Goal: Task Accomplishment & Management: Use online tool/utility

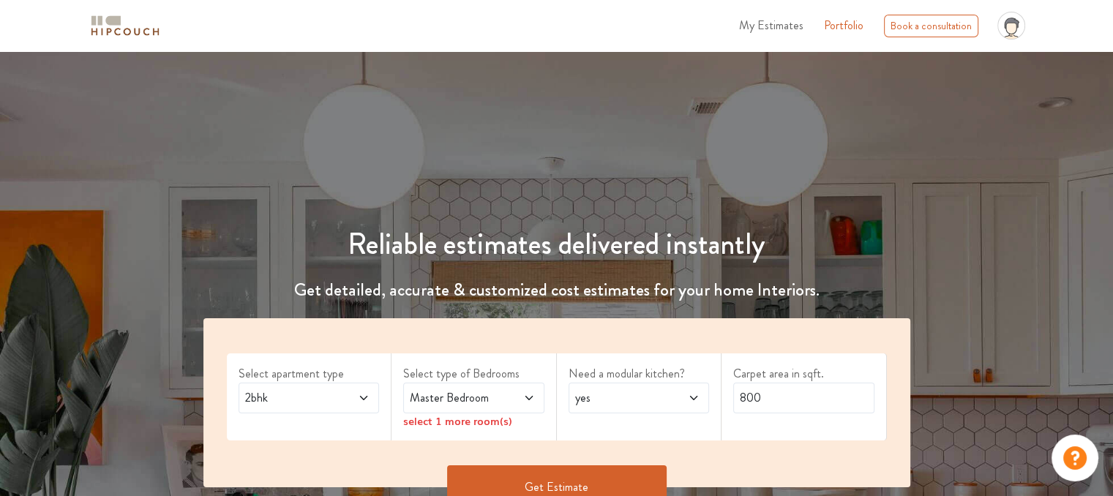
click at [358, 397] on icon at bounding box center [364, 398] width 12 height 12
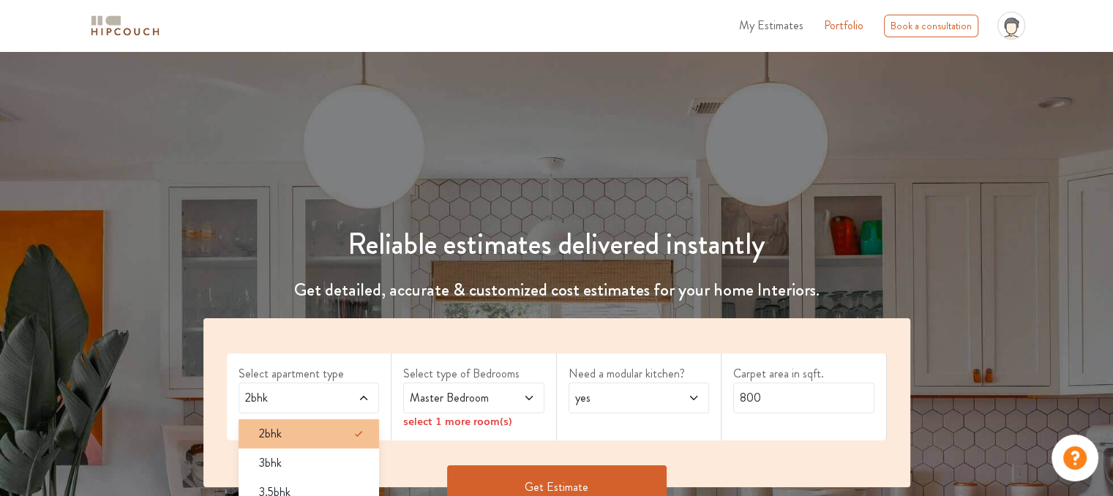
scroll to position [73, 0]
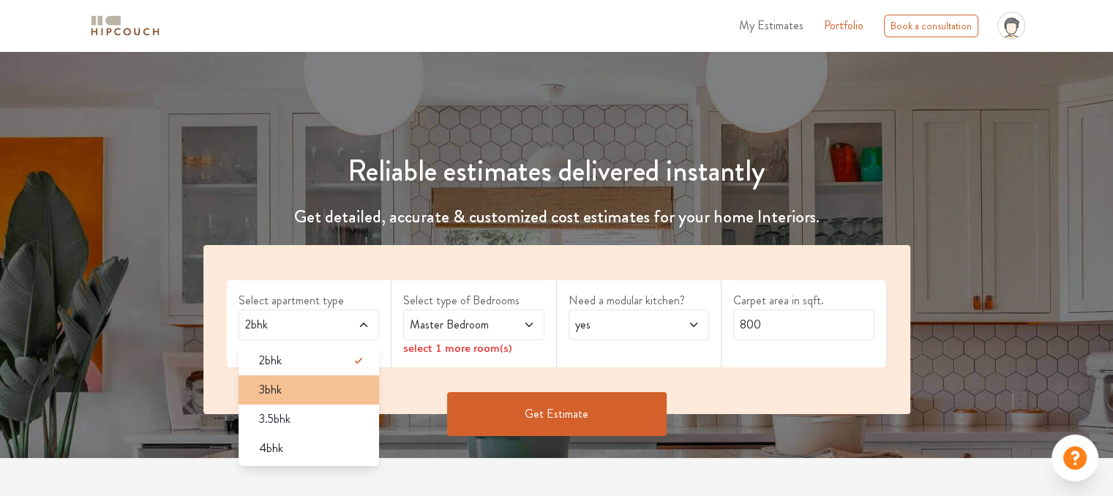
click at [306, 388] on div "3bhk" at bounding box center [313, 390] width 132 height 18
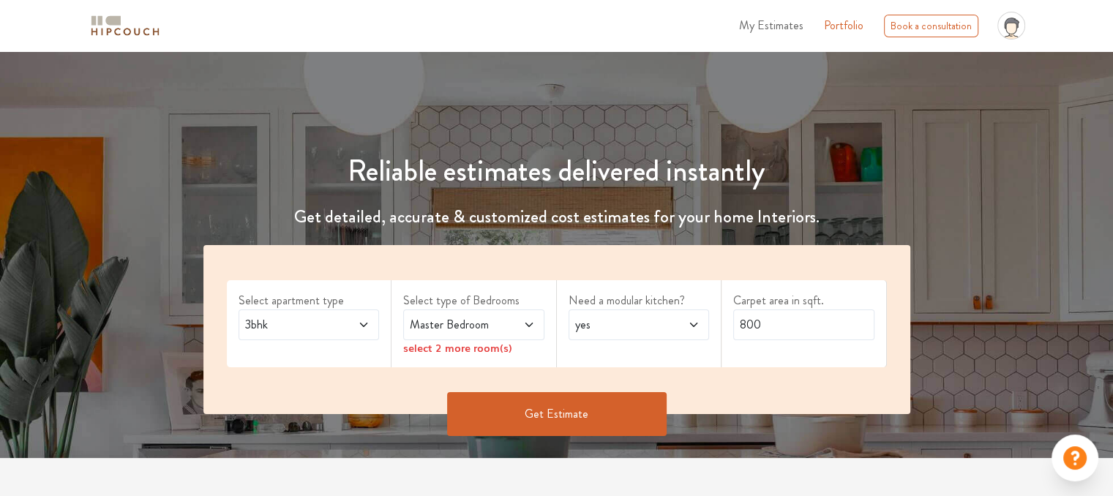
click at [467, 326] on span "Master Bedroom" at bounding box center [455, 325] width 96 height 18
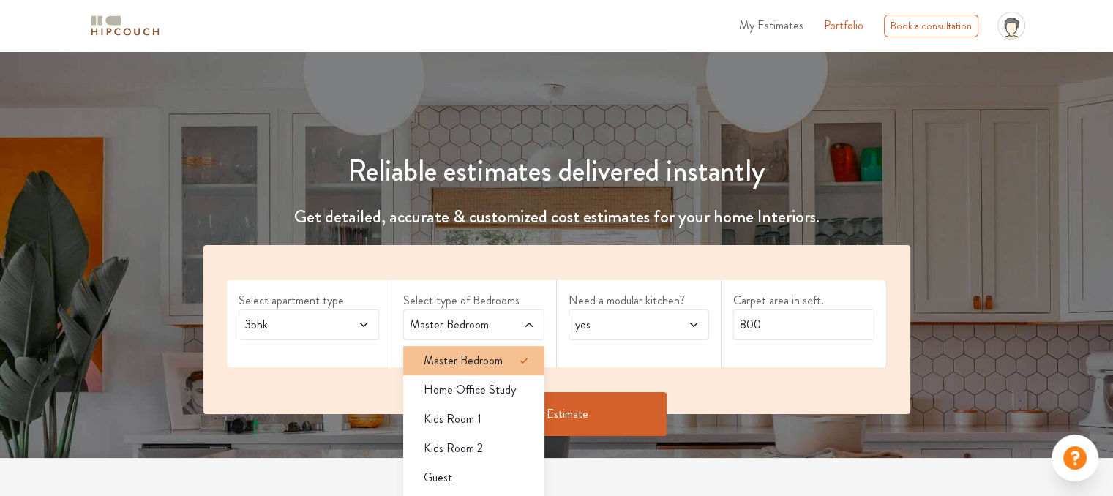
click at [477, 358] on span "Master Bedroom" at bounding box center [463, 361] width 79 height 18
click at [553, 248] on div "Select apartment type 3bhk Select type of Bedrooms Master Bedroom Master Bedroo…" at bounding box center [556, 329] width 707 height 169
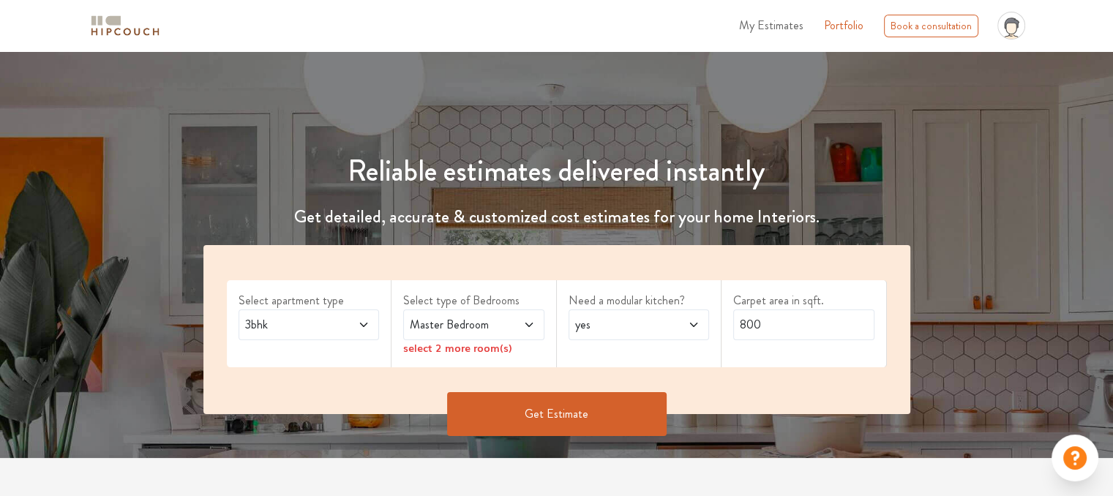
scroll to position [146, 0]
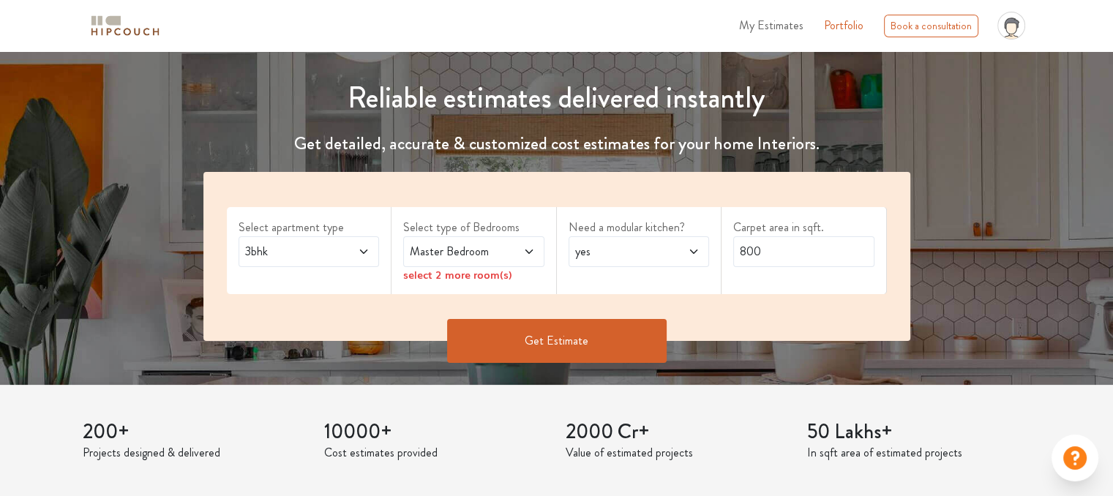
drag, startPoint x: 507, startPoint y: 282, endPoint x: 515, endPoint y: 265, distance: 18.7
click at [506, 282] on div "select 2 more room(s)" at bounding box center [473, 274] width 141 height 15
click at [519, 255] on span at bounding box center [519, 252] width 32 height 18
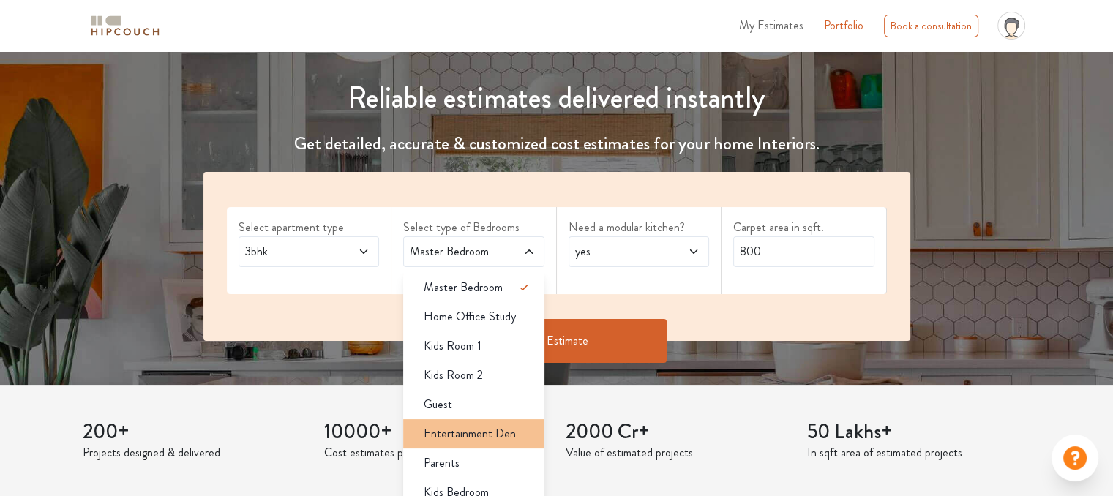
scroll to position [219, 0]
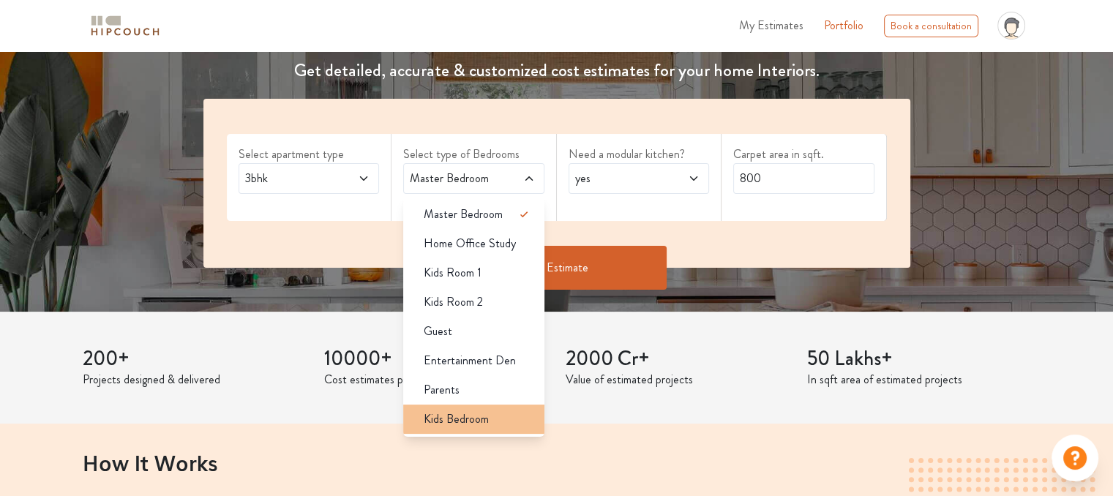
click at [503, 418] on div "Kids Bedroom" at bounding box center [478, 419] width 132 height 18
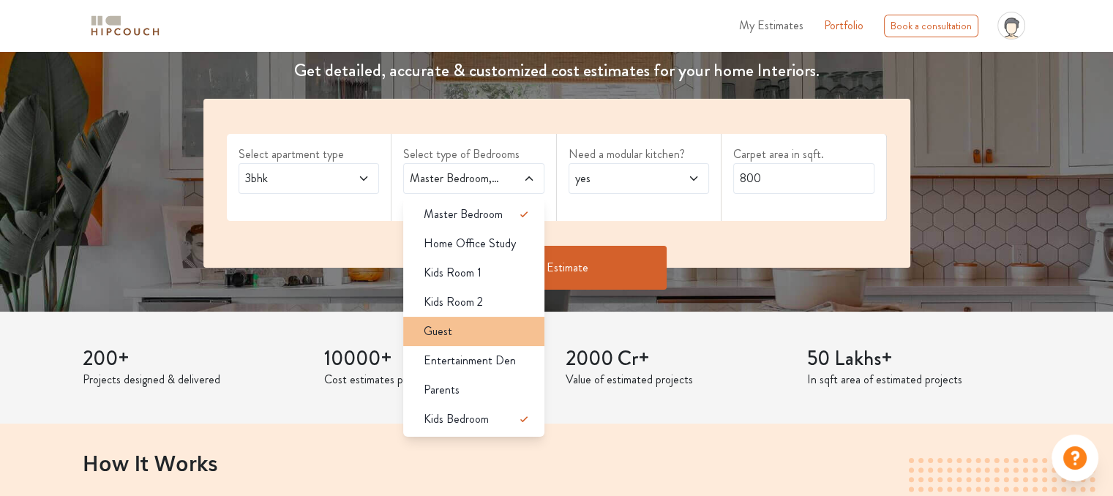
click at [511, 339] on div "Guest" at bounding box center [478, 332] width 132 height 18
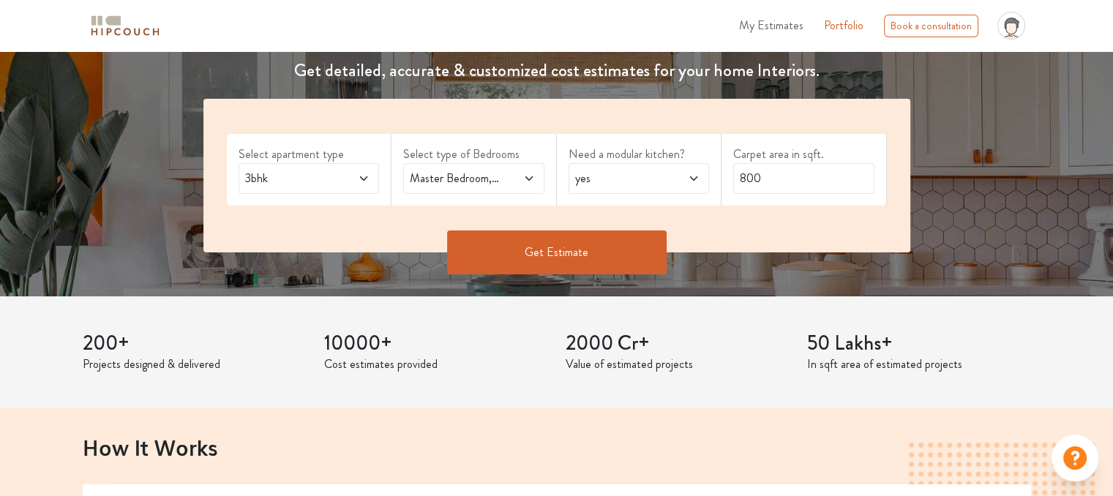
click at [604, 184] on span "yes" at bounding box center [620, 179] width 96 height 18
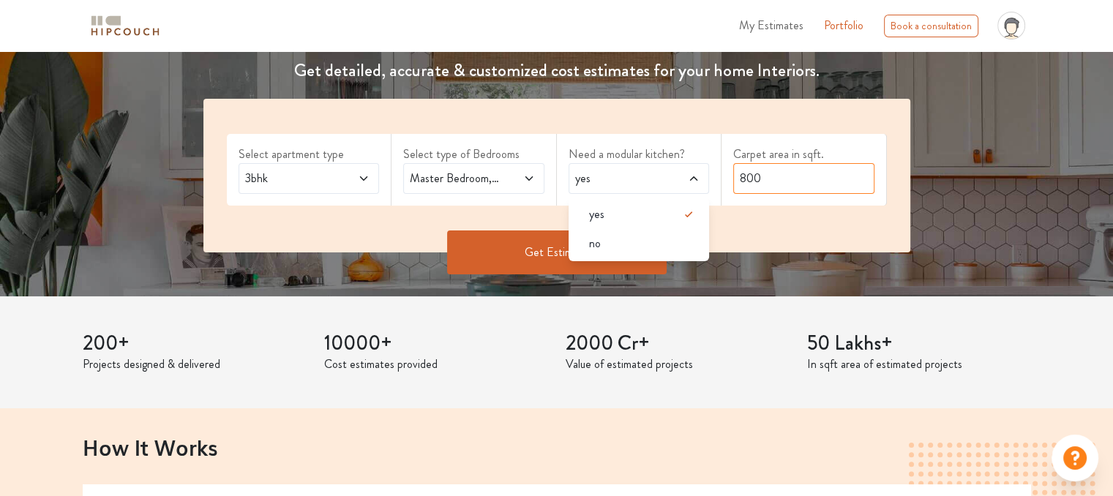
click at [787, 168] on input "800" at bounding box center [803, 178] width 141 height 31
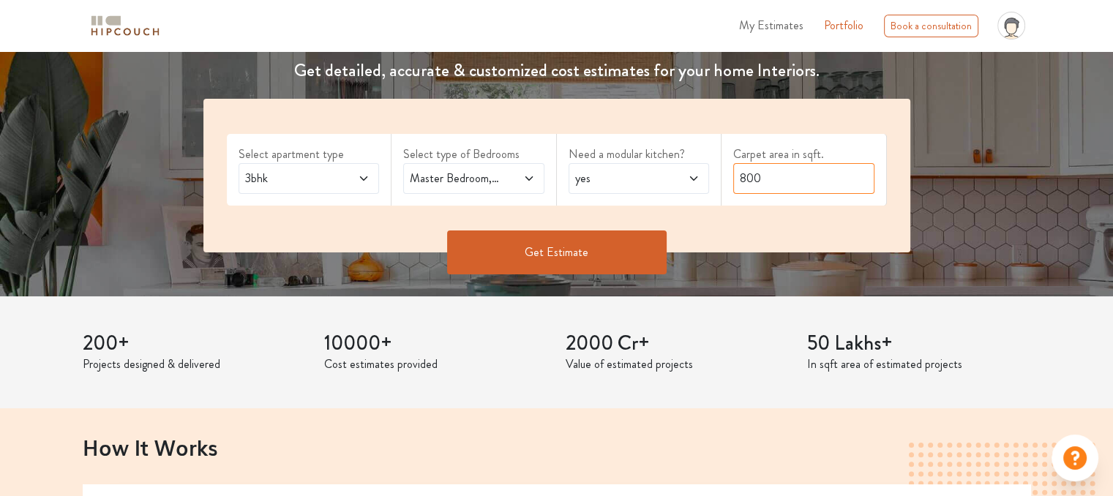
drag, startPoint x: 768, startPoint y: 180, endPoint x: 668, endPoint y: 192, distance: 100.9
click at [669, 192] on div "Select apartment type 3bhk Select type of Bedrooms Master Bedroom,Guest,Kids Be…" at bounding box center [556, 176] width 707 height 154
type input "2"
paste input "1919"
type input "1920"
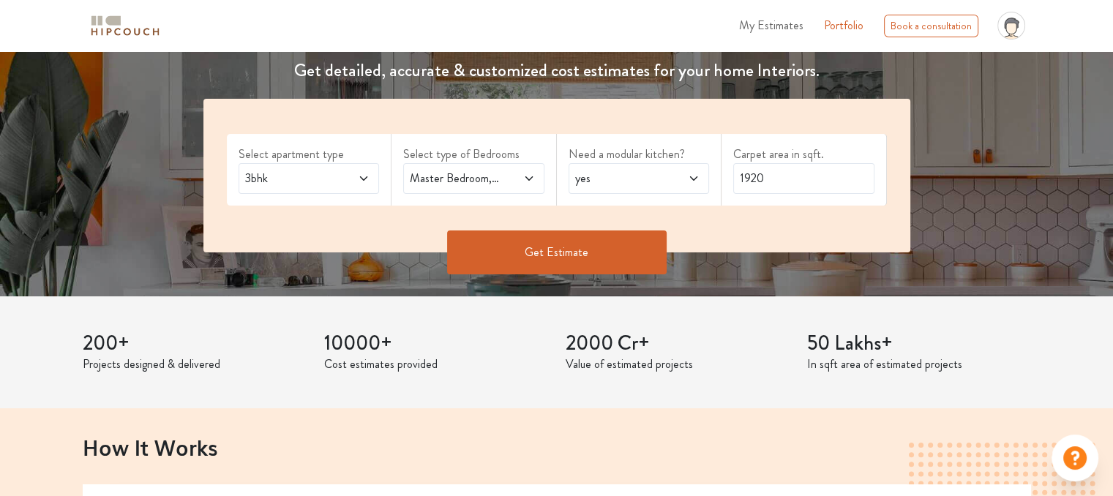
click at [571, 256] on button "Get Estimate" at bounding box center [556, 252] width 219 height 44
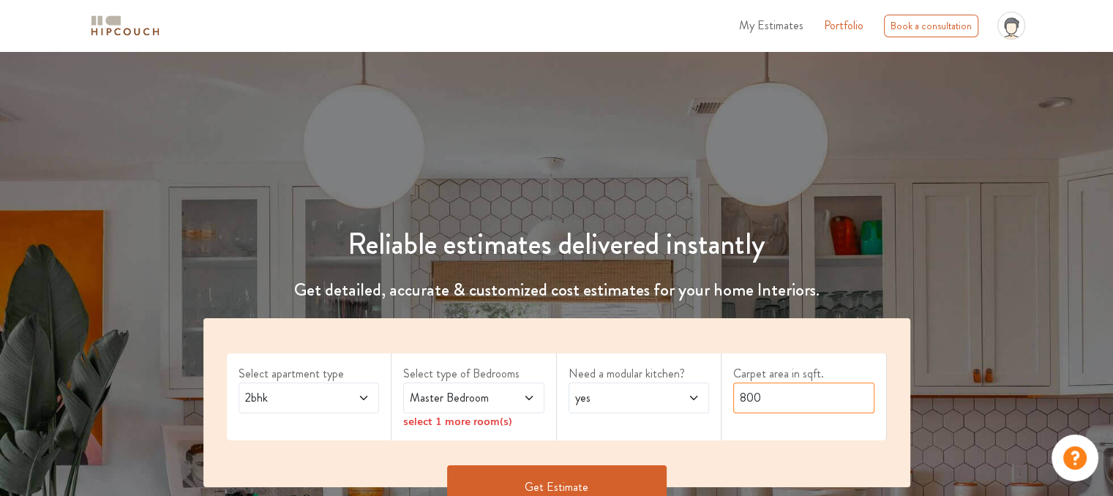
drag, startPoint x: 781, startPoint y: 402, endPoint x: 652, endPoint y: 396, distance: 129.7
click at [653, 399] on div "Select apartment type 2bhk Select type of Bedrooms Master Bedroom select 1 more…" at bounding box center [556, 402] width 707 height 169
type input "2000"
click at [483, 399] on span "Master Bedroom" at bounding box center [455, 398] width 96 height 18
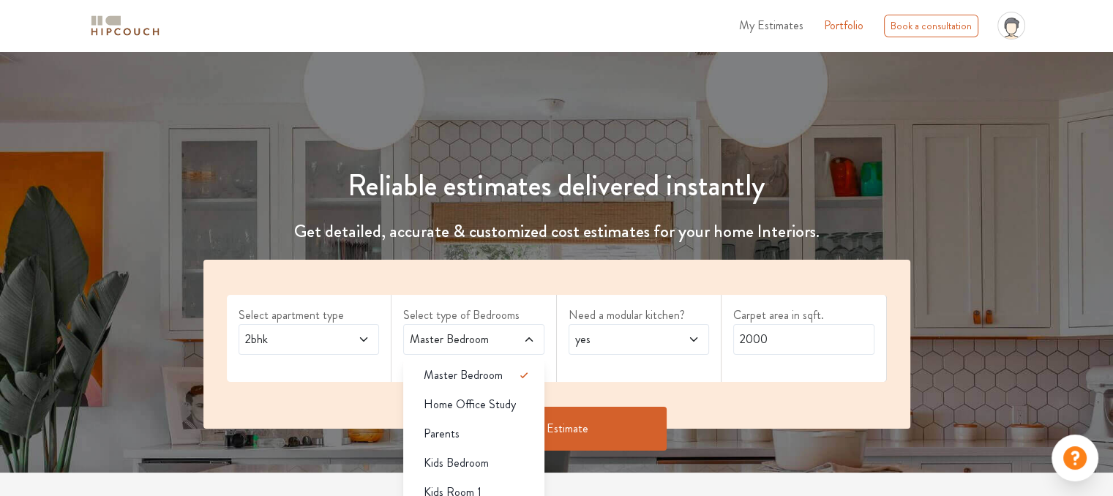
scroll to position [146, 0]
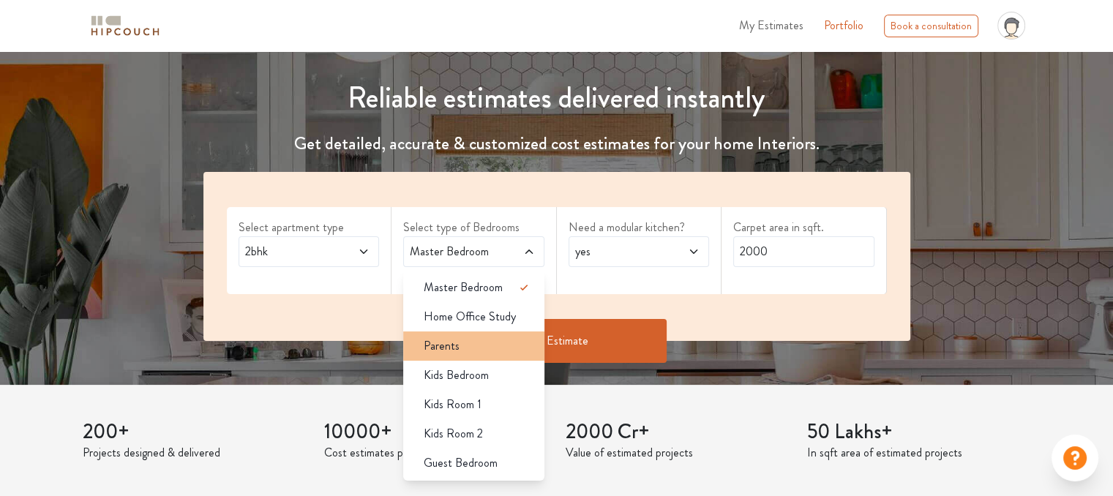
click at [527, 348] on div "Parents" at bounding box center [478, 346] width 132 height 18
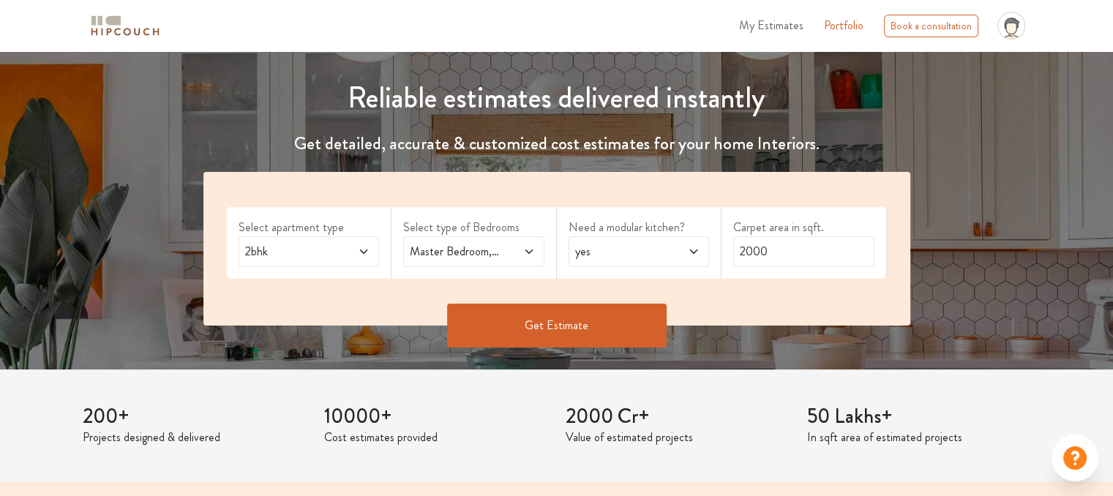
click at [525, 244] on span at bounding box center [519, 252] width 32 height 18
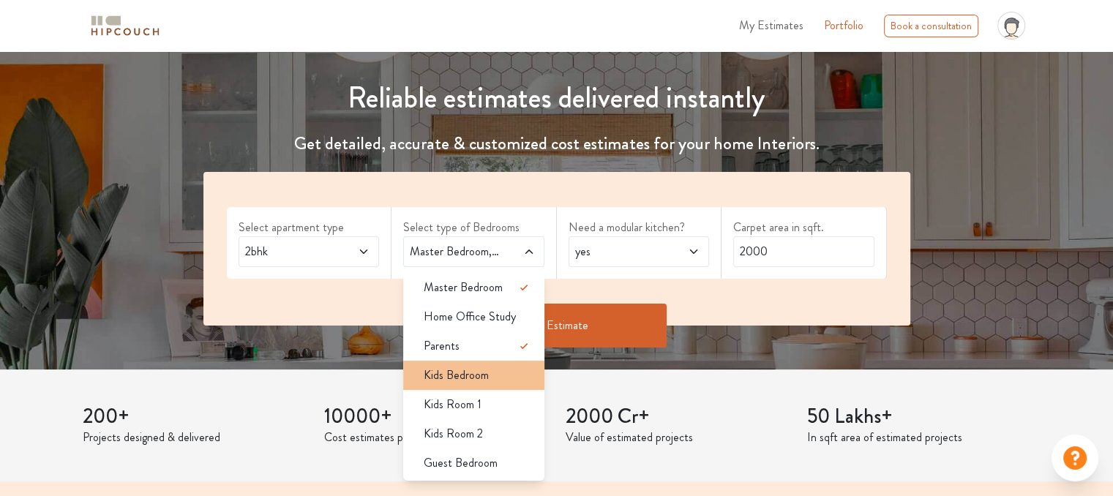
click at [524, 378] on div "Kids Bedroom" at bounding box center [478, 376] width 132 height 18
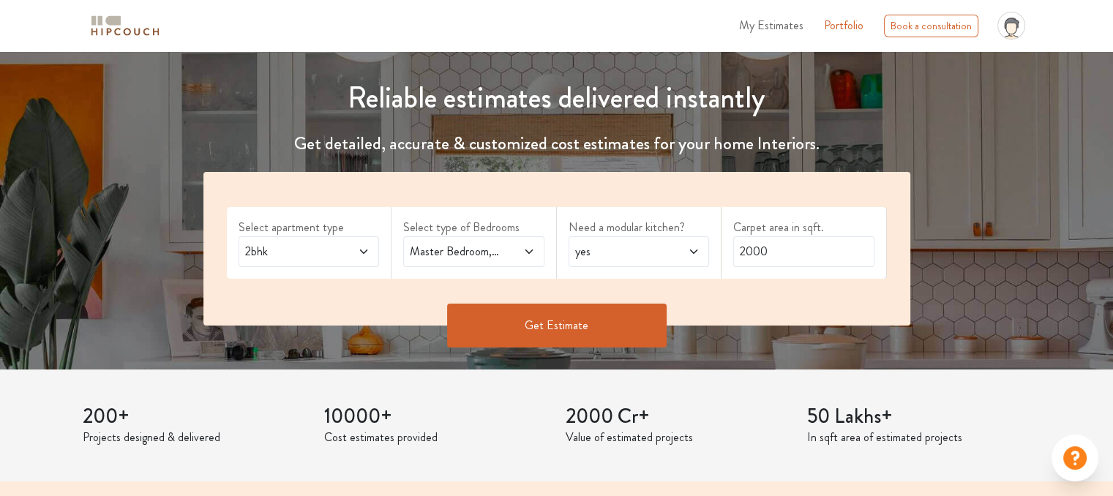
click at [525, 248] on icon at bounding box center [529, 252] width 12 height 12
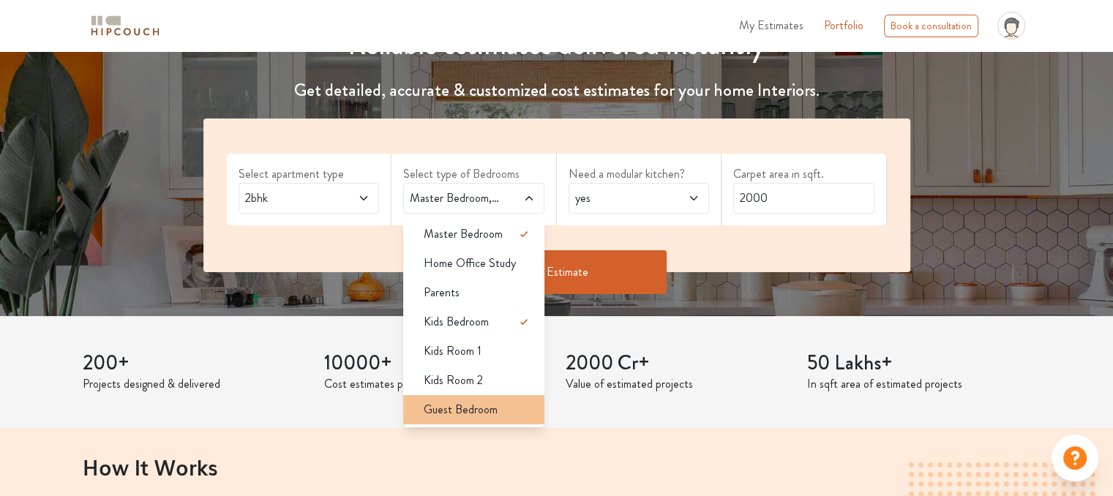
scroll to position [293, 0]
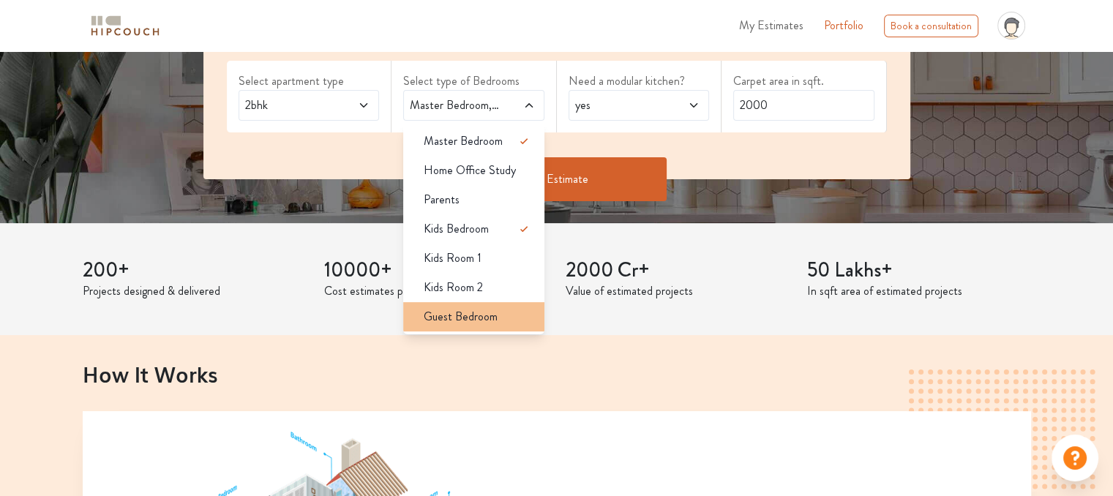
click at [514, 323] on div "Guest Bedroom" at bounding box center [478, 317] width 132 height 18
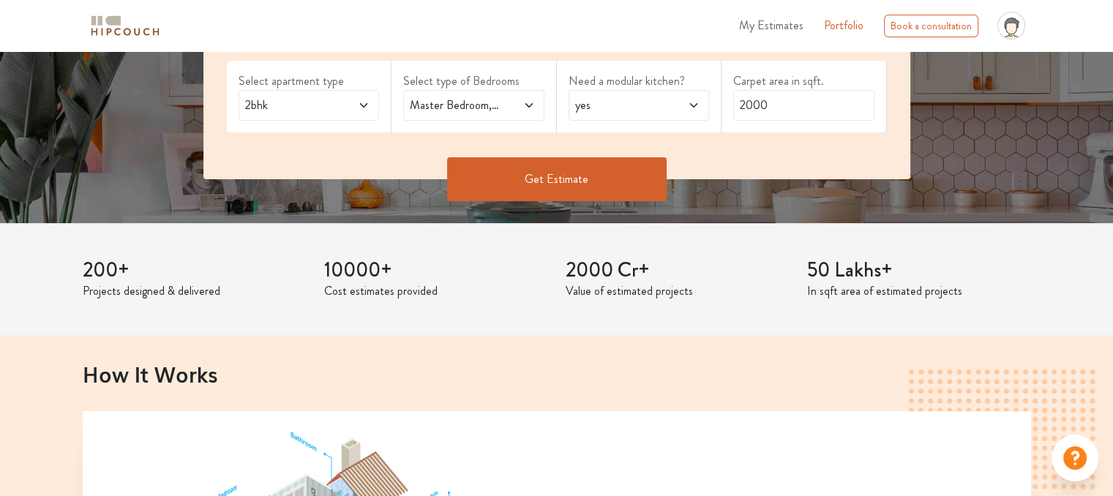
click at [527, 112] on span at bounding box center [519, 106] width 32 height 18
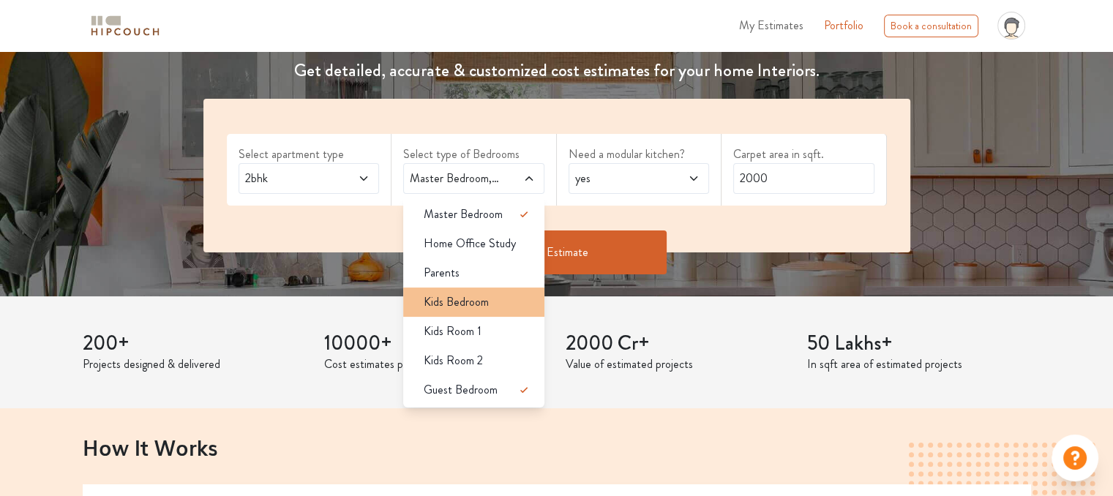
scroll to position [146, 0]
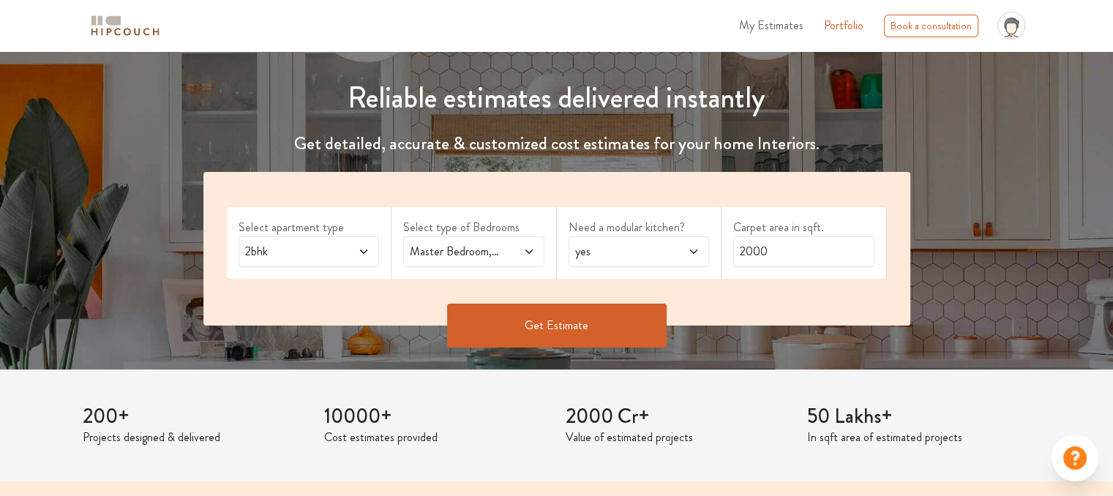
click at [555, 179] on div "Select apartment type 2bhk Select type of Bedrooms Master Bedroom,Guest Bedroom…" at bounding box center [556, 249] width 707 height 154
click at [323, 249] on span "2bhk" at bounding box center [290, 252] width 96 height 18
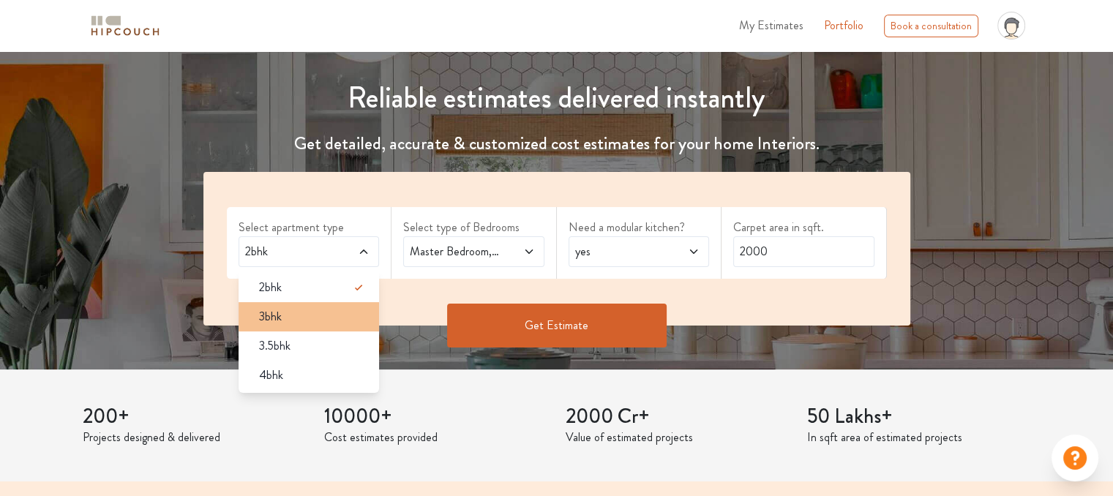
click at [283, 317] on div "3bhk" at bounding box center [313, 317] width 132 height 18
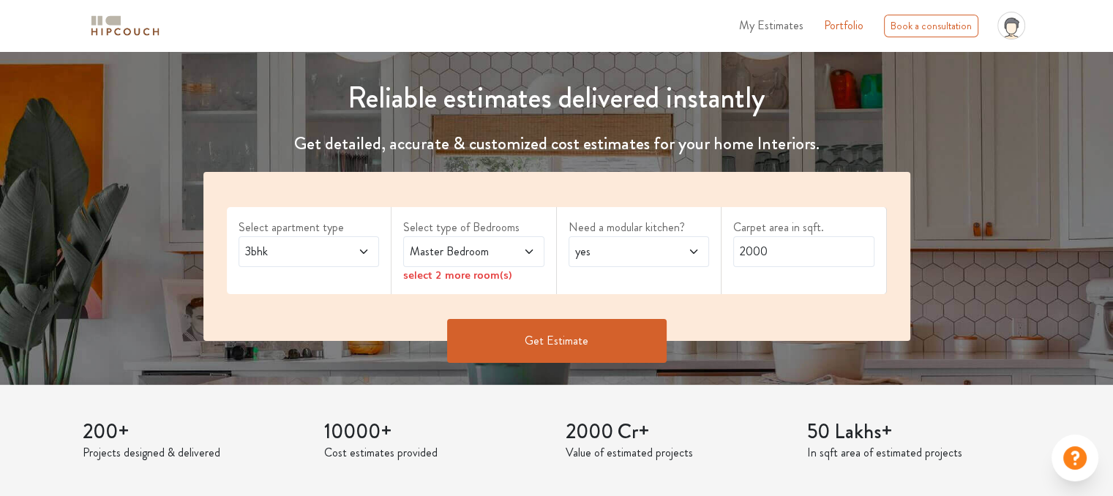
click at [468, 255] on span "Master Bedroom" at bounding box center [455, 252] width 96 height 18
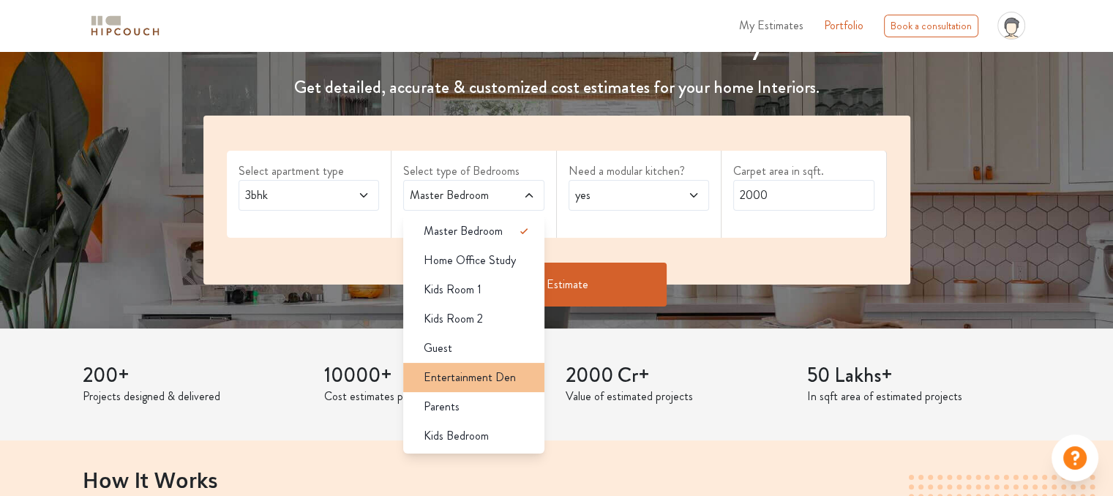
scroll to position [219, 0]
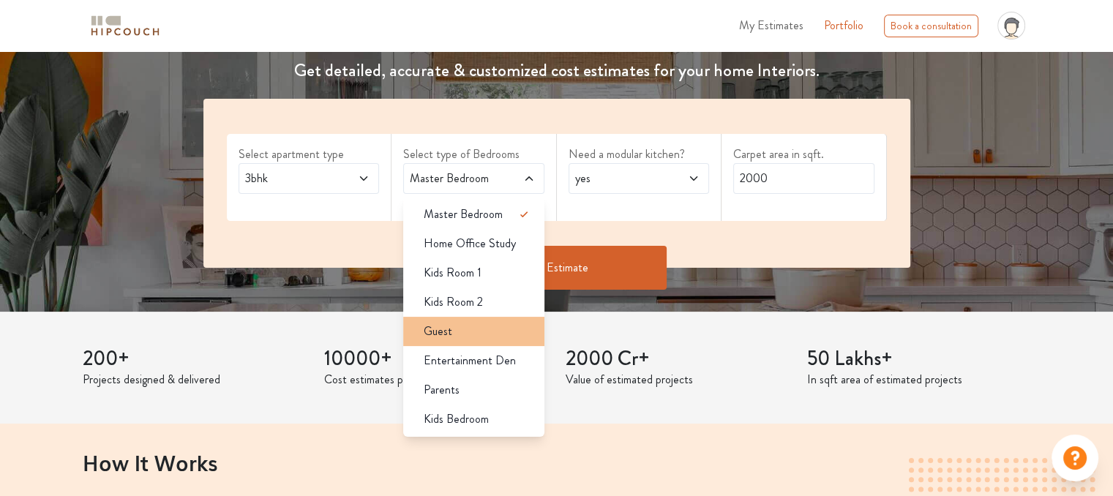
click at [484, 337] on div "Guest" at bounding box center [478, 332] width 132 height 18
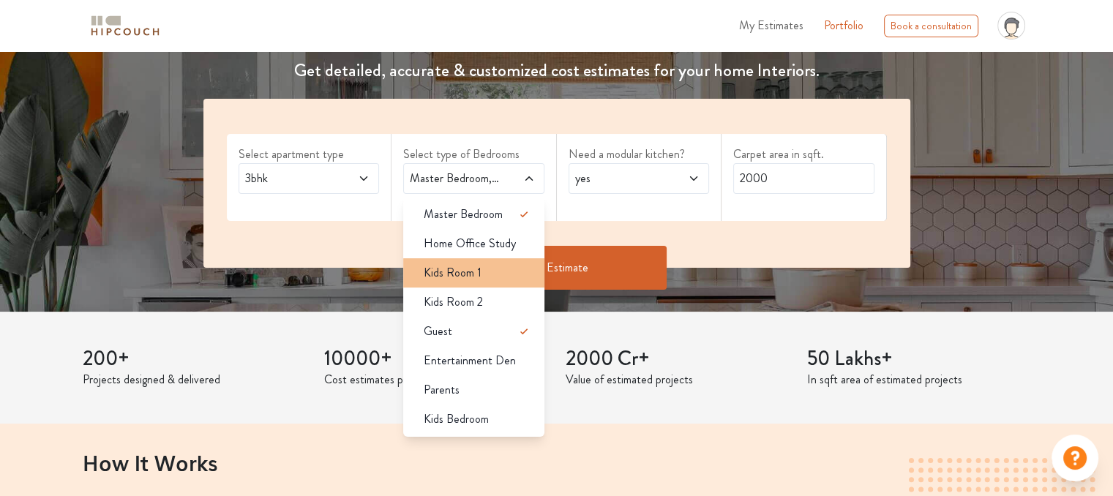
click at [489, 275] on div "Kids Room 1" at bounding box center [478, 273] width 132 height 18
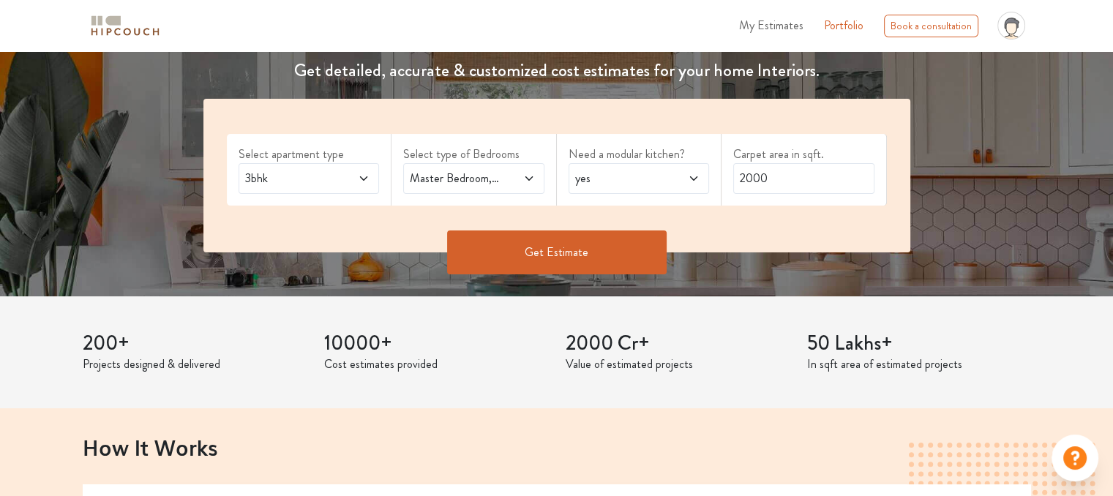
click at [527, 179] on icon at bounding box center [529, 179] width 12 height 12
click at [748, 205] on div "Carpet area in sqft. 2000" at bounding box center [803, 170] width 165 height 72
click at [600, 244] on button "Get Estimate" at bounding box center [556, 252] width 219 height 44
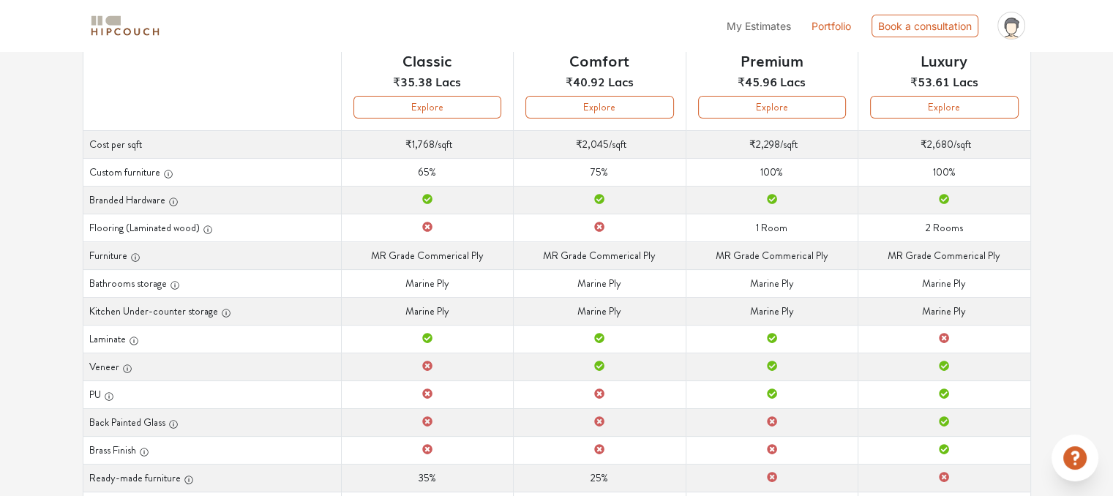
scroll to position [209, 0]
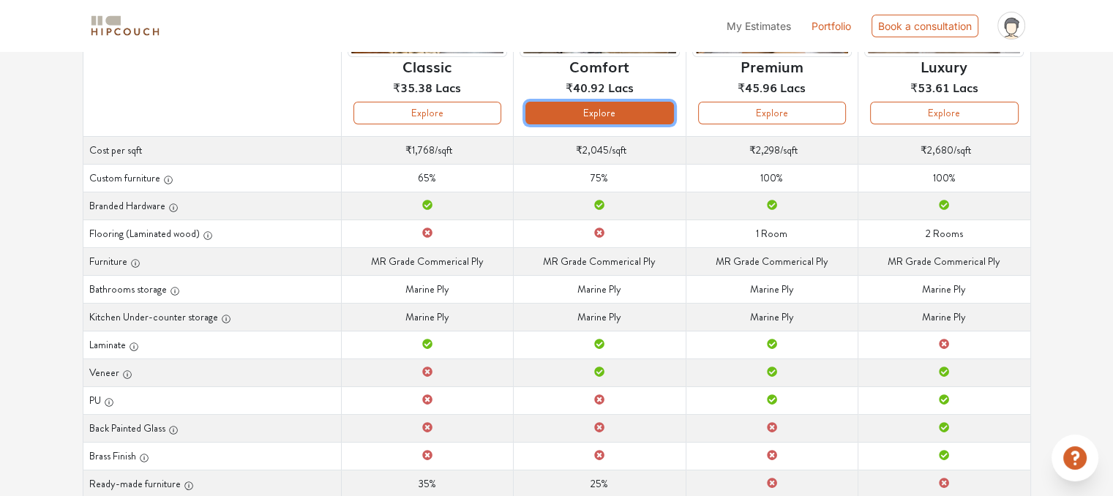
click at [628, 117] on button "Explore" at bounding box center [599, 113] width 148 height 23
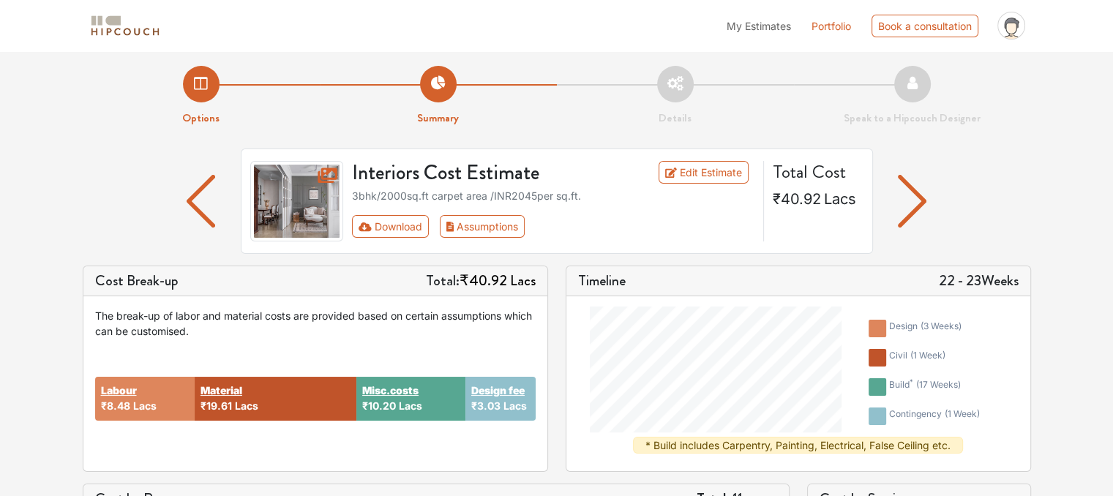
scroll to position [1, 0]
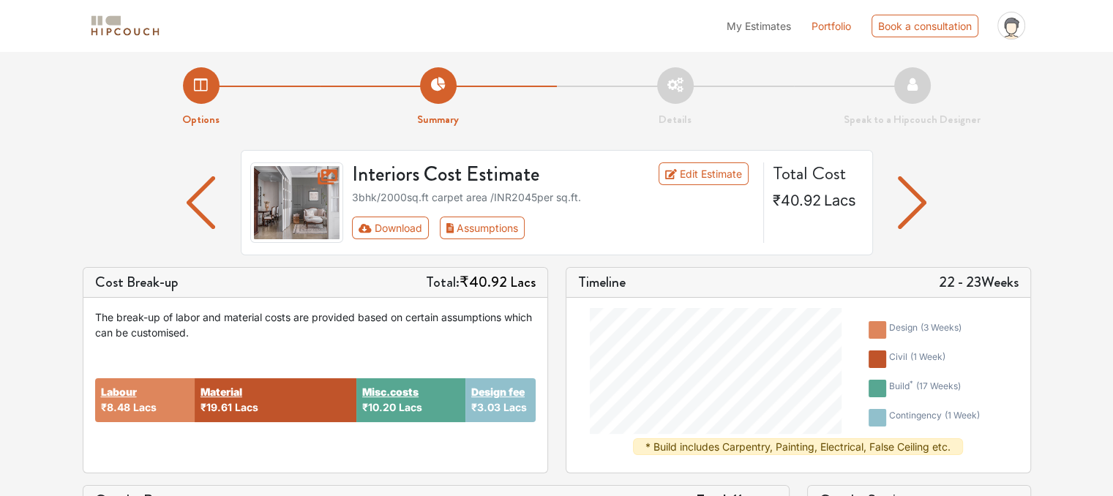
click at [890, 380] on div "build * ( 17 weeks )" at bounding box center [925, 389] width 72 height 18
click at [497, 225] on button "Assumptions" at bounding box center [483, 228] width 86 height 23
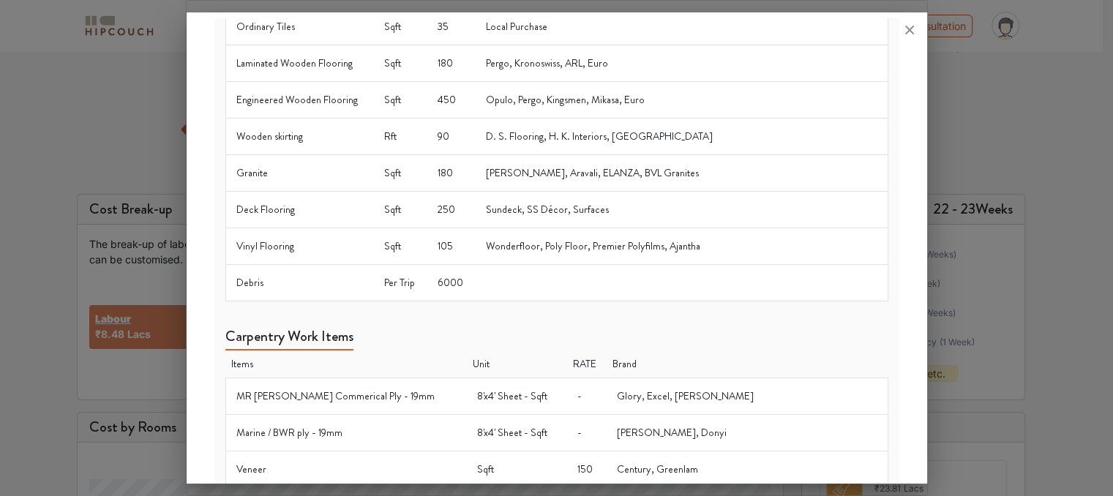
scroll to position [0, 0]
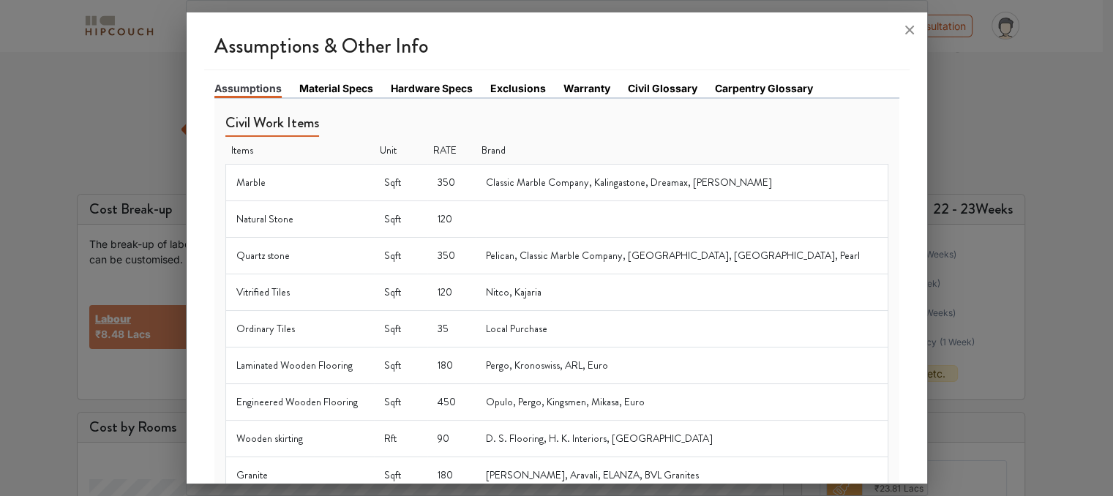
click at [359, 94] on link "Material Specs" at bounding box center [336, 87] width 74 height 15
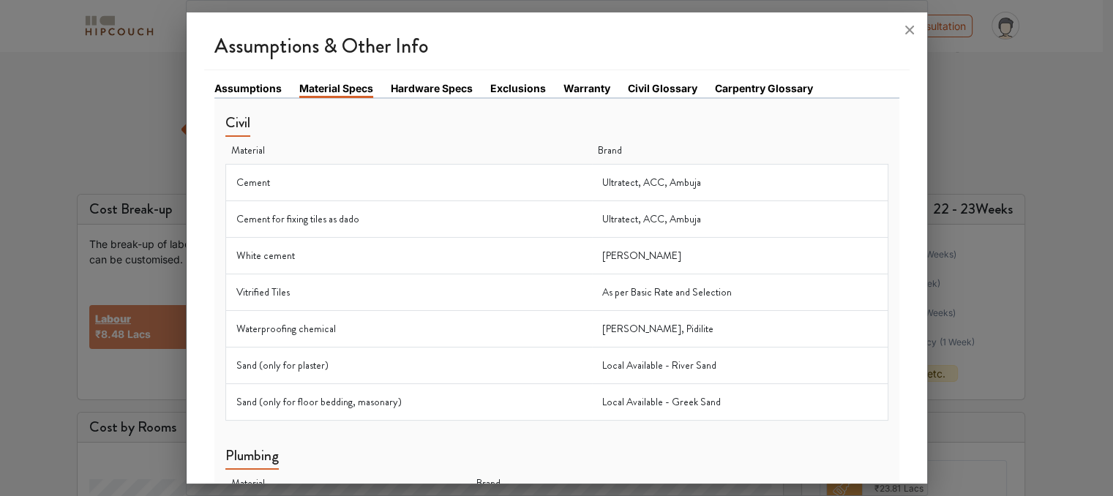
click at [357, 90] on link "Material Specs" at bounding box center [336, 89] width 74 height 18
click at [413, 92] on link "Hardware Specs" at bounding box center [432, 87] width 82 height 15
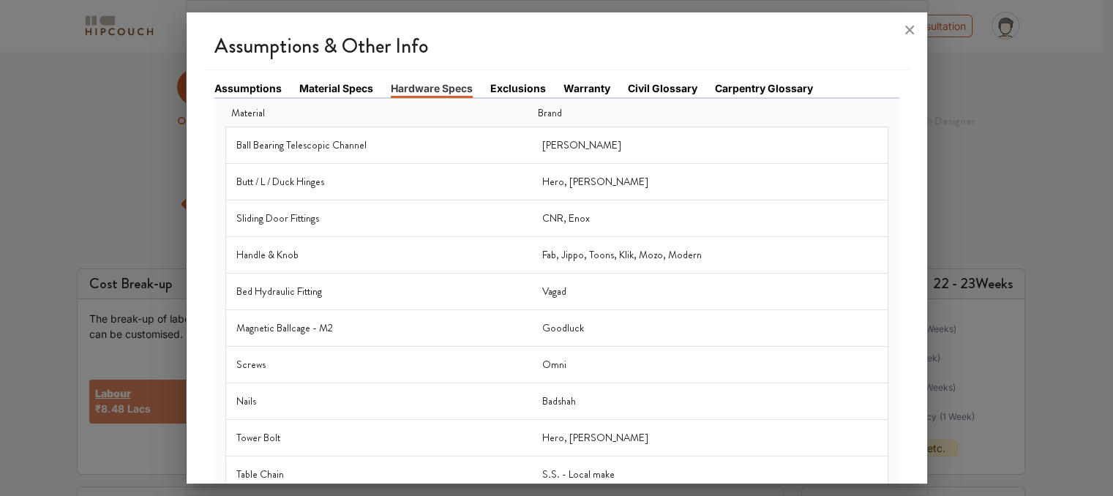
click at [527, 91] on link "Exclusions" at bounding box center [518, 87] width 56 height 15
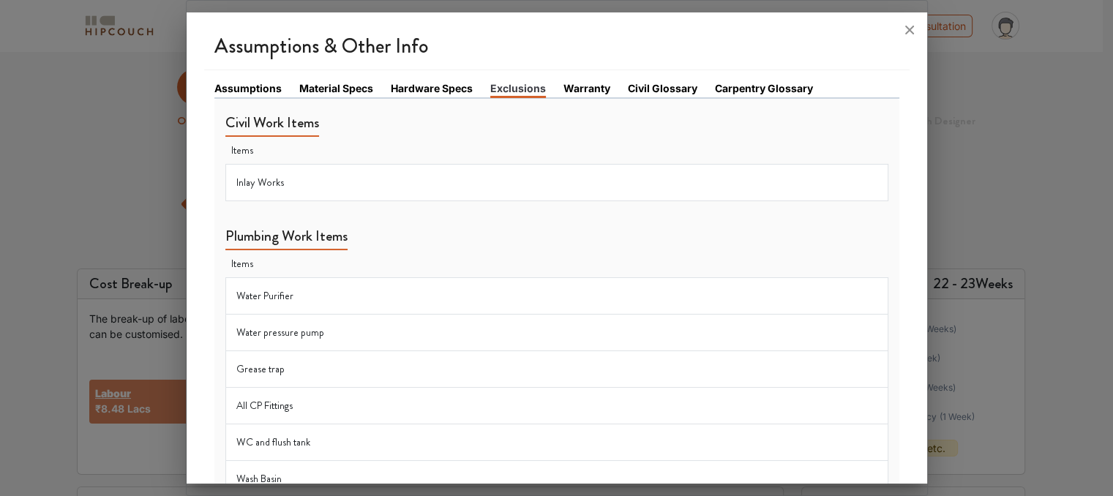
click at [596, 89] on link "Warranty" at bounding box center [586, 87] width 47 height 15
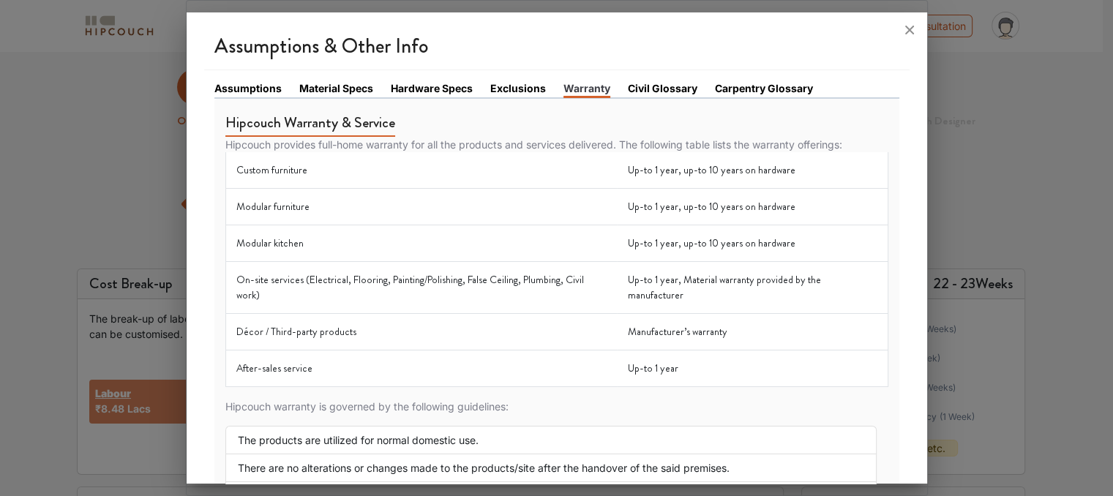
click at [662, 84] on link "Civil Glossary" at bounding box center [662, 87] width 69 height 15
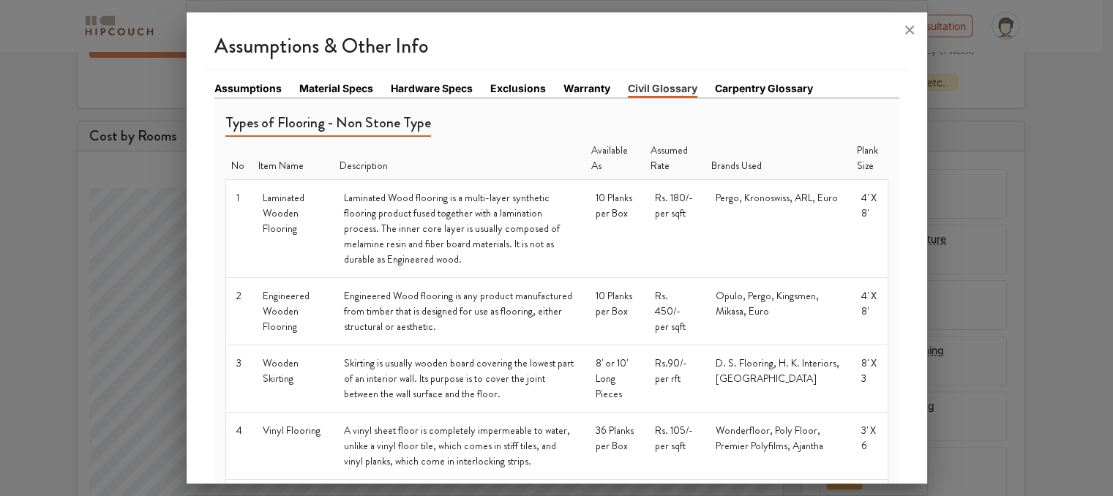
click at [726, 86] on link "Carpentry Glossary" at bounding box center [764, 87] width 98 height 15
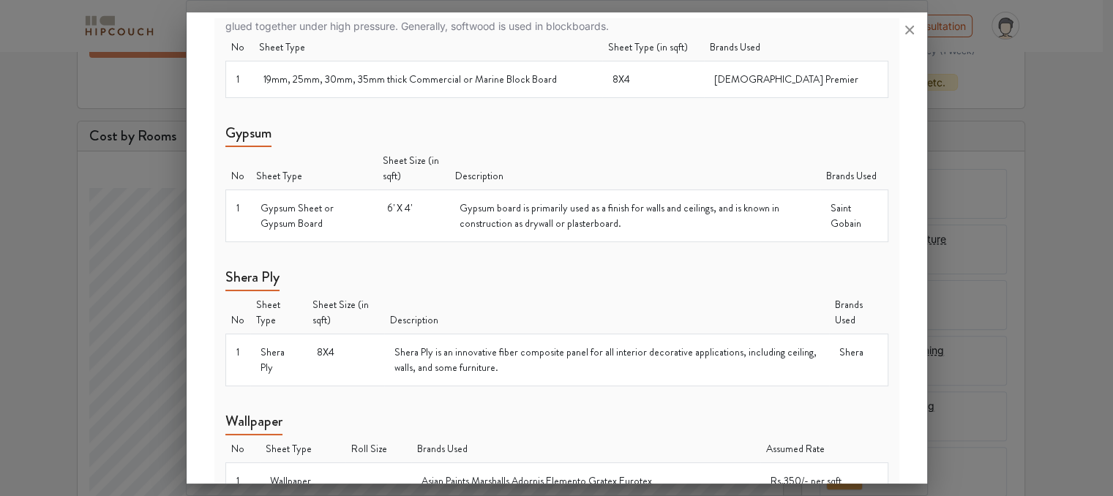
scroll to position [1317, 0]
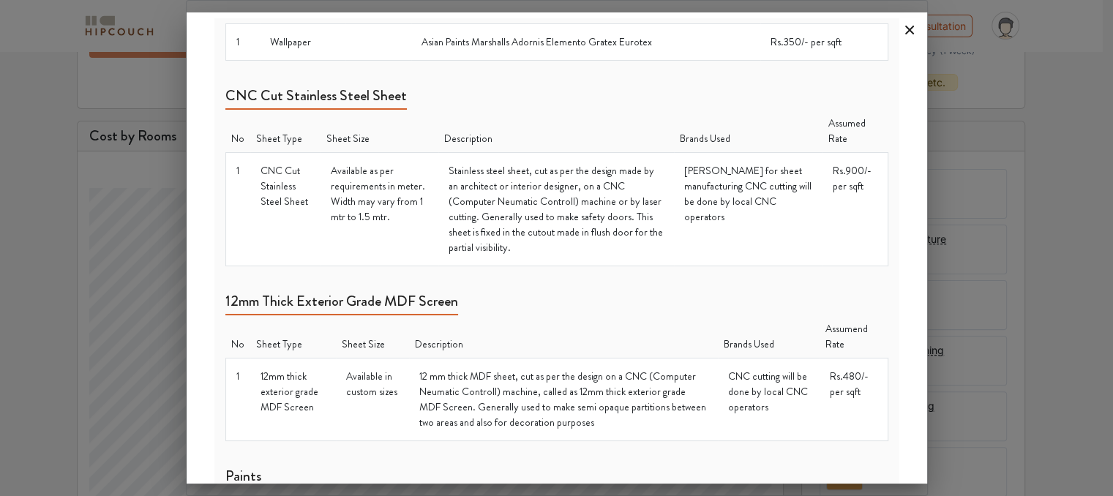
click at [899, 29] on icon at bounding box center [909, 29] width 23 height 23
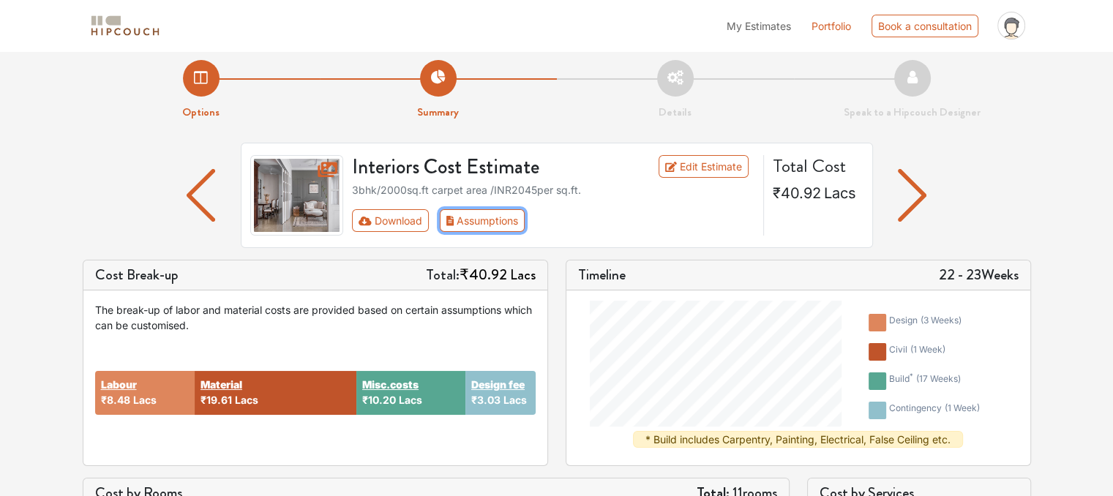
scroll to position [0, 0]
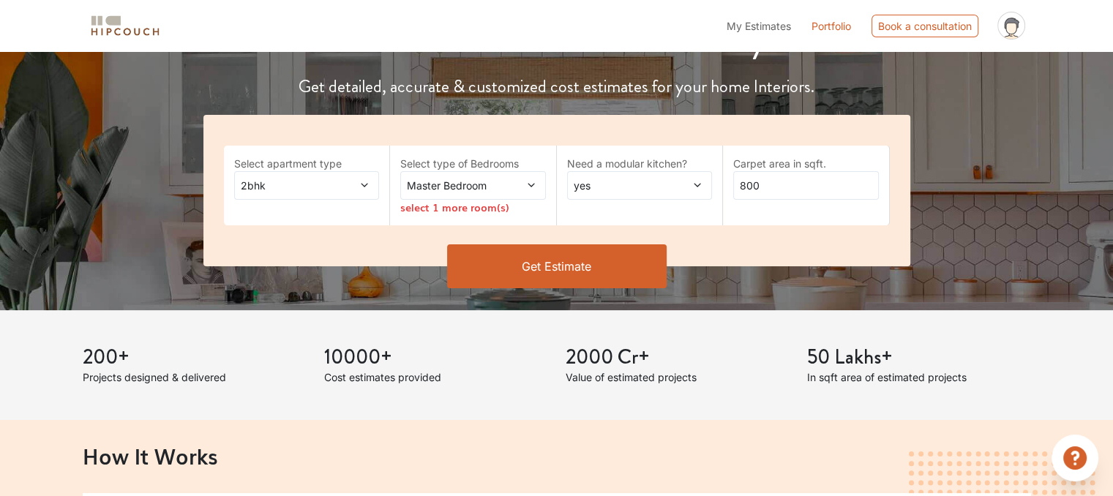
scroll to position [209, 0]
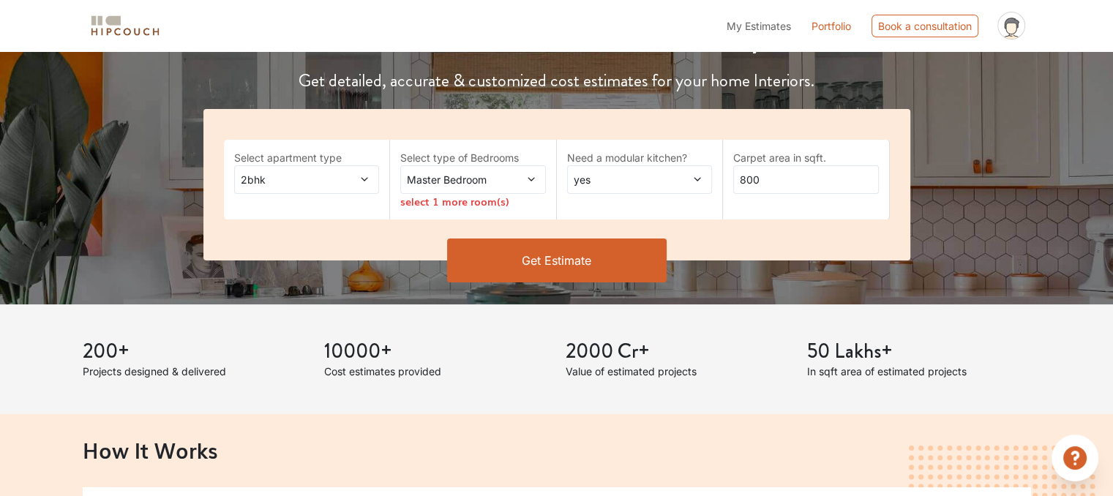
click at [448, 179] on span "Master Bedroom" at bounding box center [453, 179] width 99 height 15
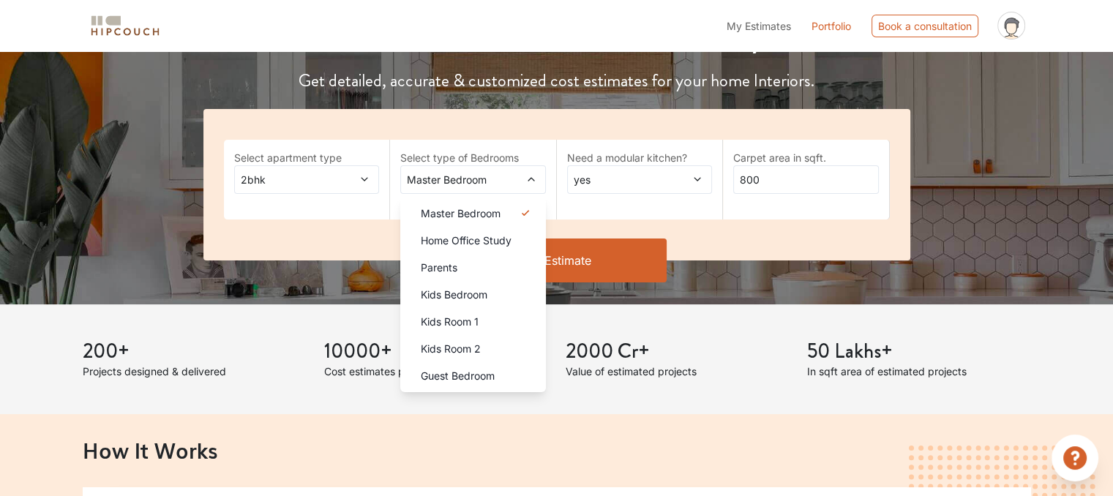
click at [496, 317] on div "Kids Room 1" at bounding box center [477, 321] width 137 height 15
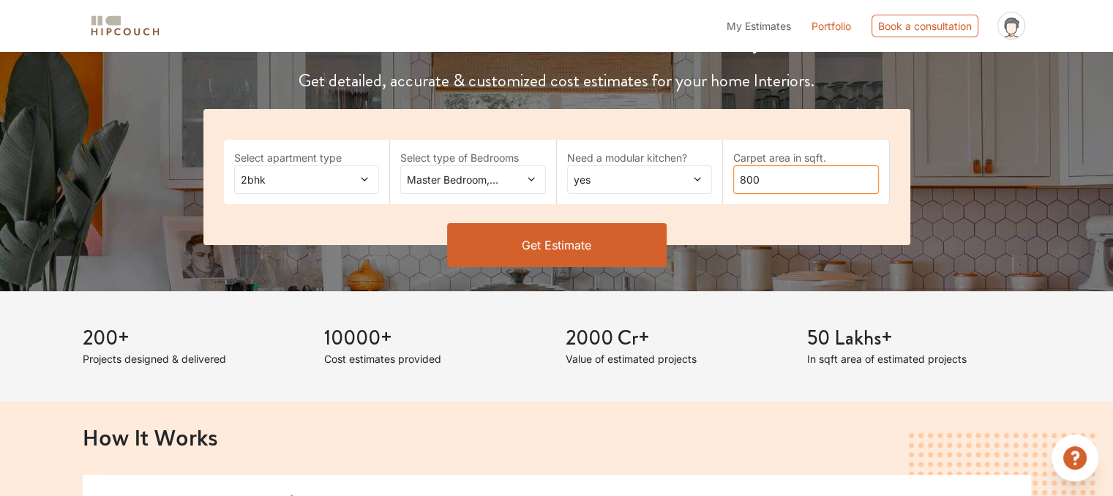
drag, startPoint x: 764, startPoint y: 179, endPoint x: 664, endPoint y: 200, distance: 102.4
click at [664, 200] on div "Select apartment type 2bhk Select type of Bedrooms Master Bedroom,Kids Room 1 N…" at bounding box center [556, 177] width 707 height 136
drag, startPoint x: 768, startPoint y: 175, endPoint x: 570, endPoint y: 208, distance: 201.1
click at [570, 208] on div "Select apartment type 2bhk Select type of Bedrooms Master Bedroom,Kids Room 1 N…" at bounding box center [556, 177] width 707 height 136
type input "1919"
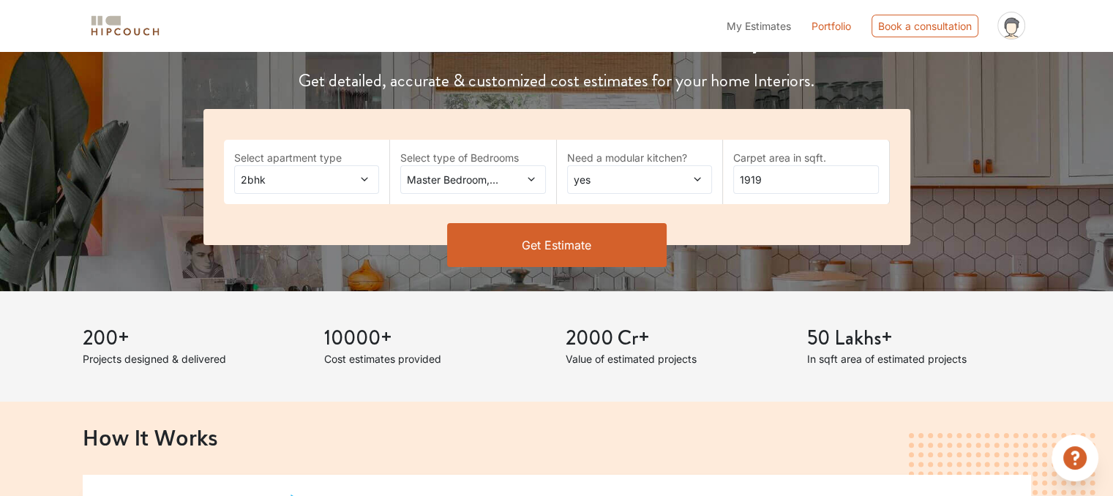
click at [617, 254] on button "Get Estimate" at bounding box center [556, 245] width 219 height 44
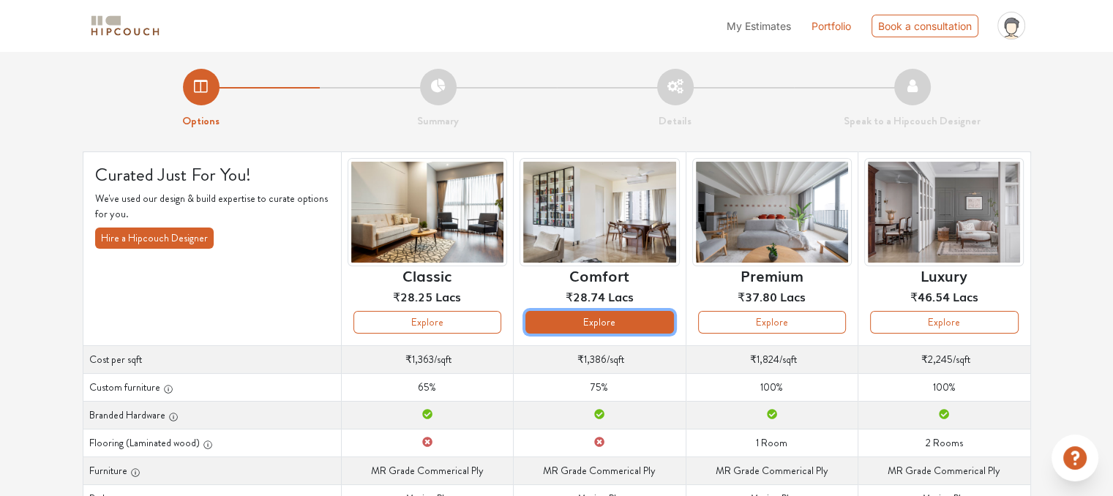
click at [638, 331] on button "Explore" at bounding box center [599, 322] width 148 height 23
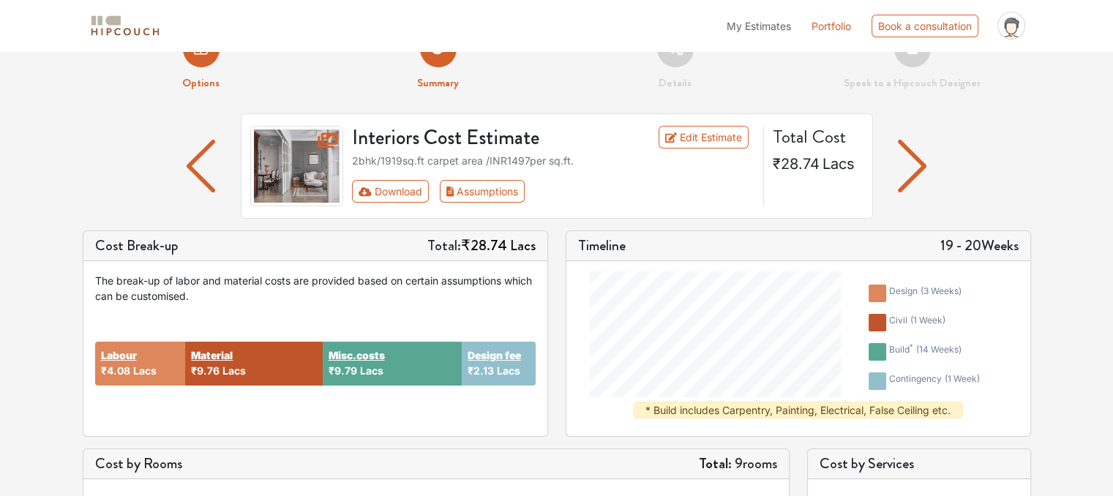
scroll to position [73, 0]
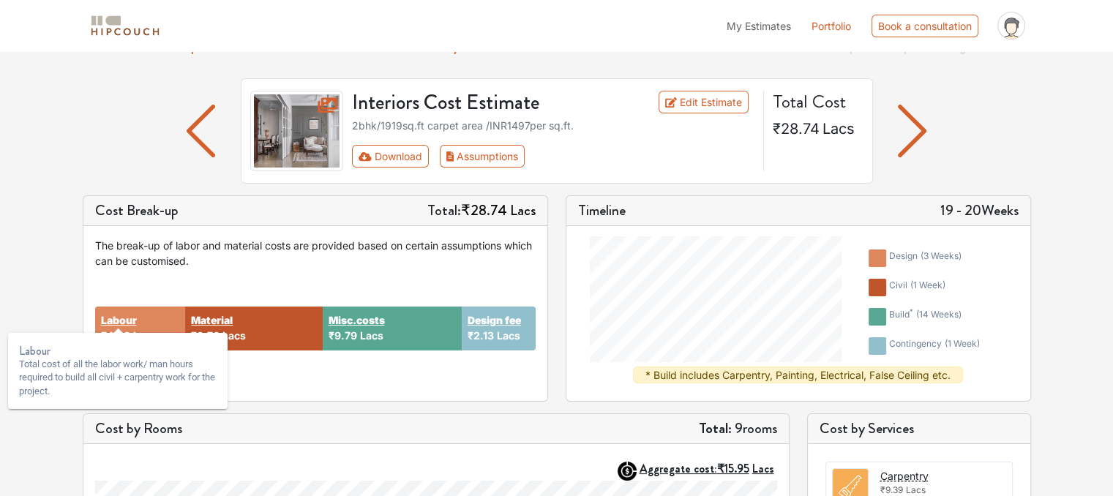
click at [121, 314] on strong "Labour" at bounding box center [119, 319] width 36 height 15
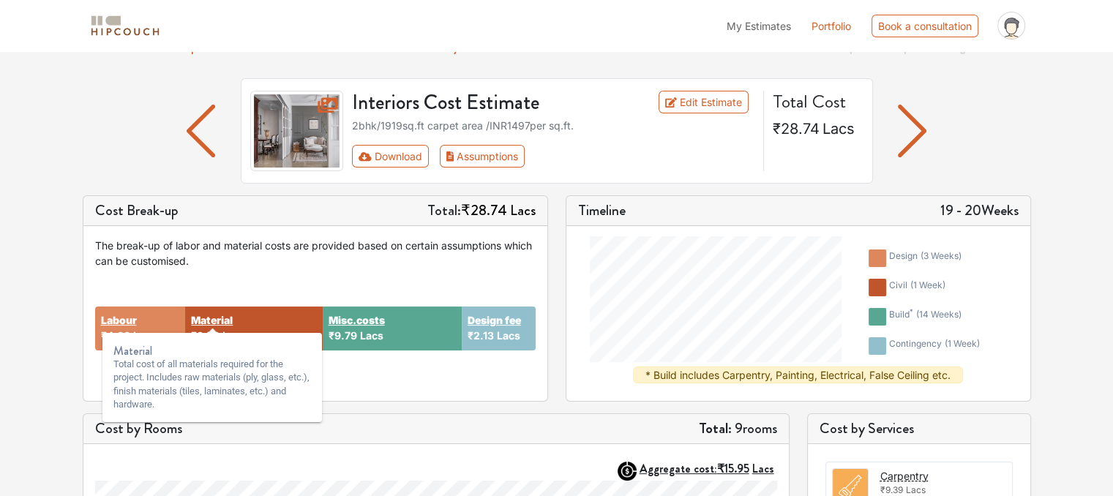
click at [214, 320] on strong "Material" at bounding box center [212, 319] width 42 height 15
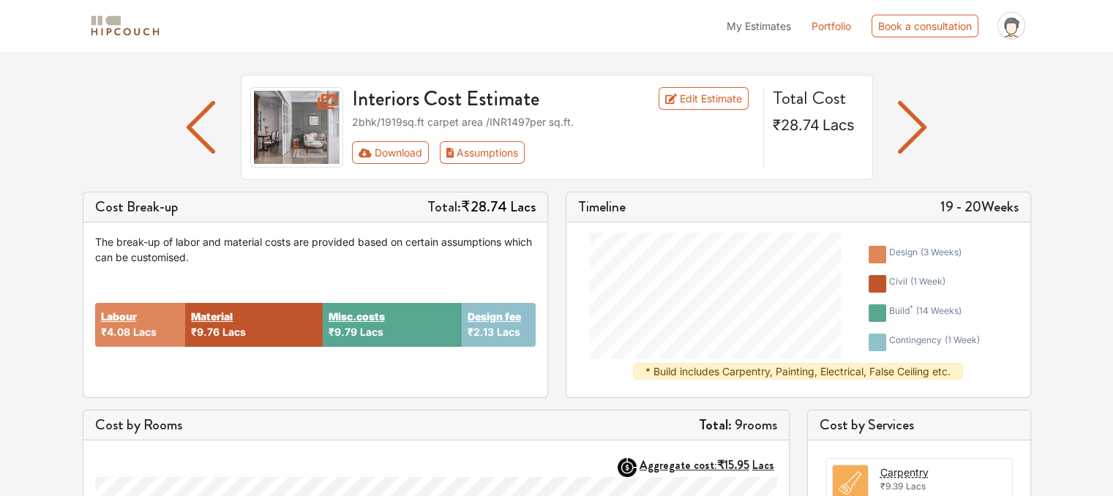
scroll to position [0, 0]
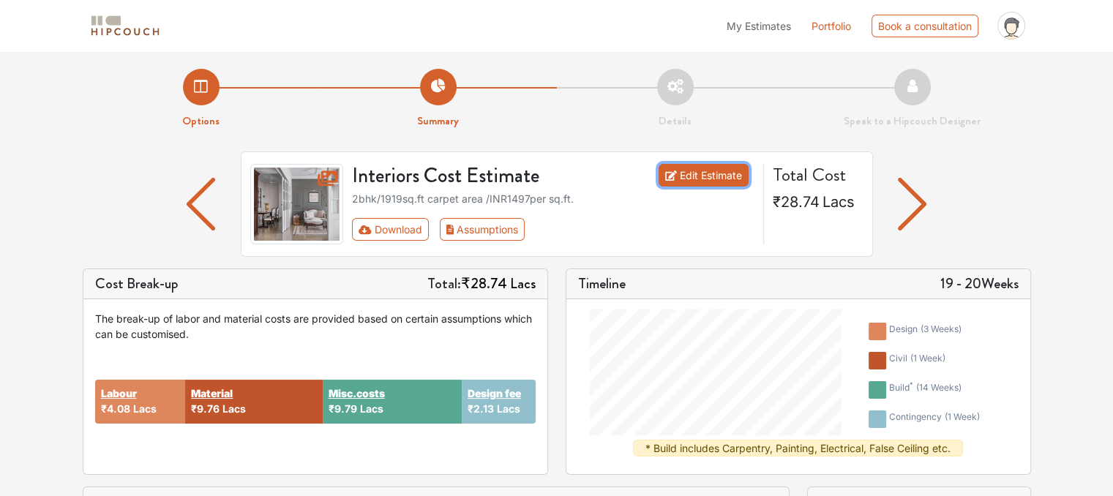
click at [699, 178] on link "Edit Estimate" at bounding box center [703, 175] width 90 height 23
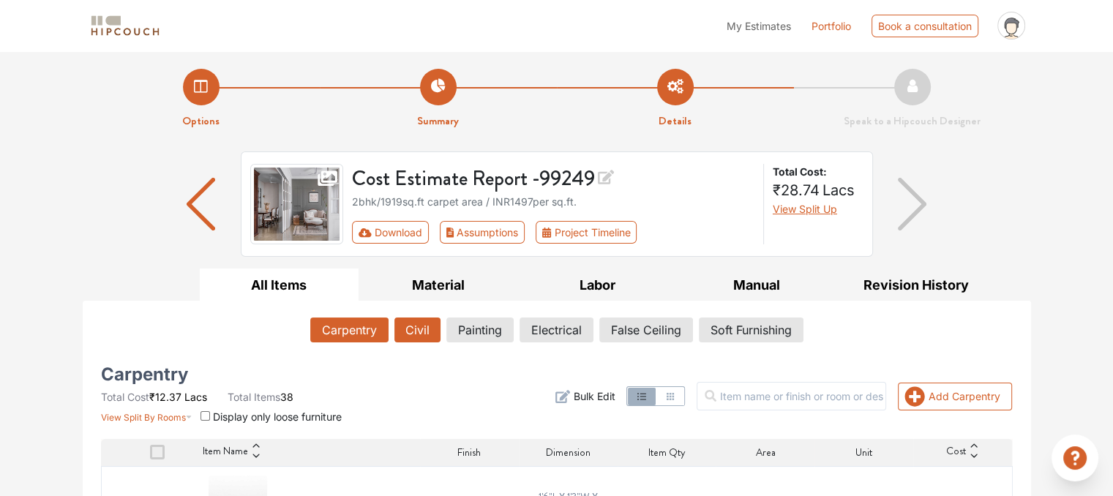
click at [418, 334] on button "Civil" at bounding box center [417, 329] width 46 height 25
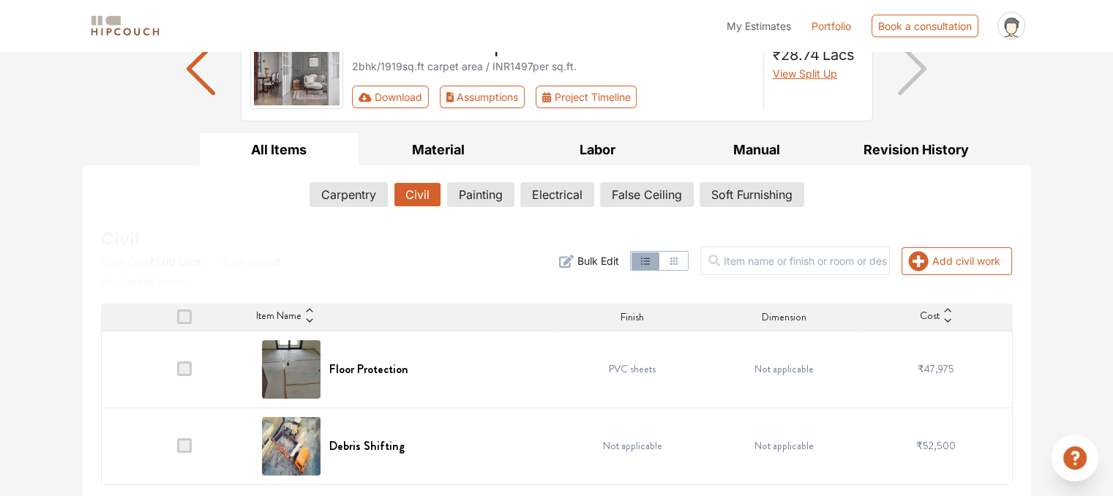
scroll to position [135, 0]
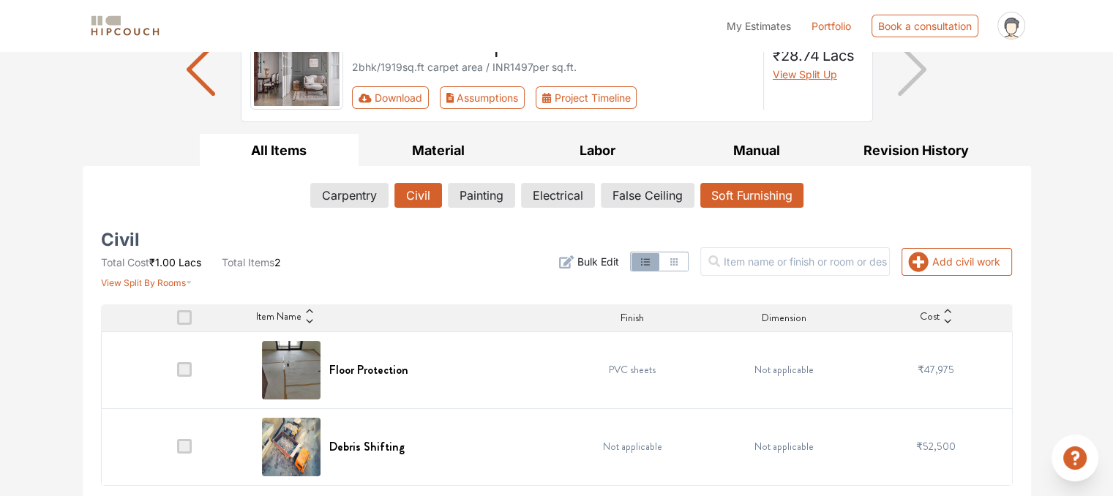
click at [732, 189] on button "Soft Furnishing" at bounding box center [751, 195] width 103 height 25
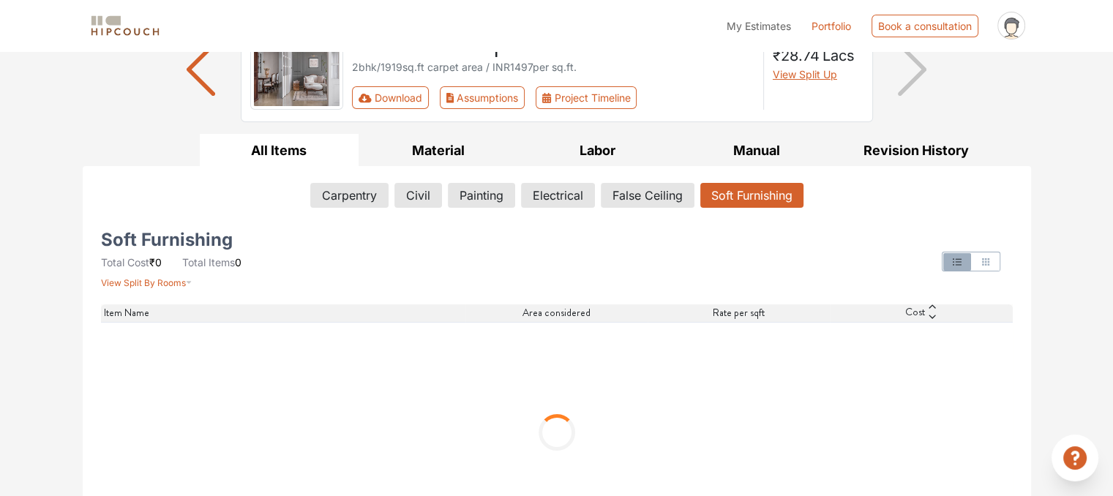
scroll to position [48, 0]
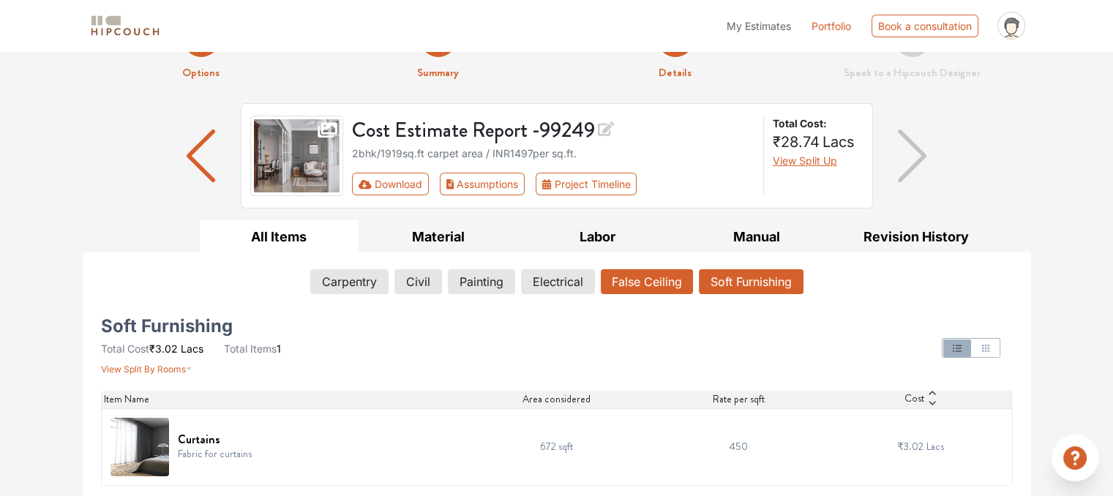
click at [677, 282] on button "False Ceiling" at bounding box center [647, 281] width 92 height 25
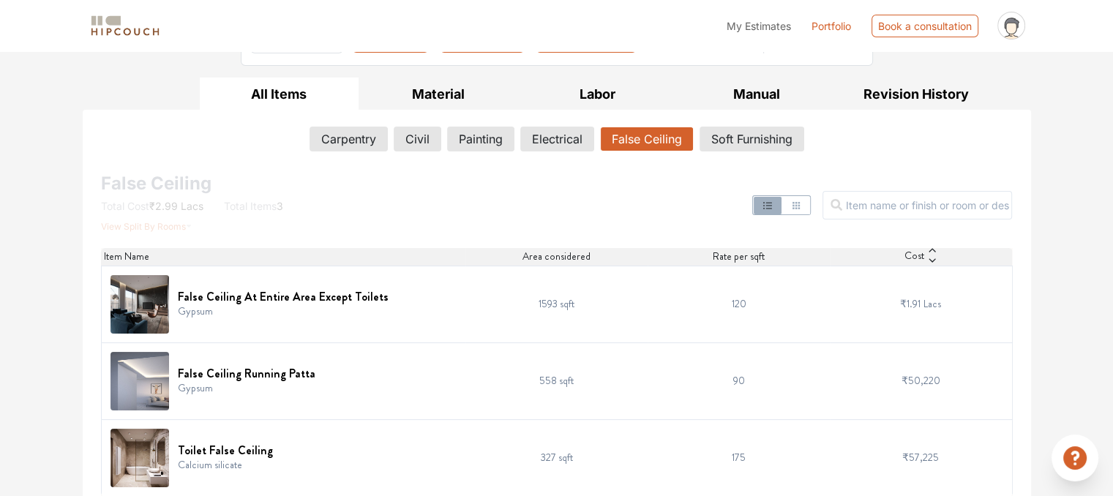
scroll to position [202, 0]
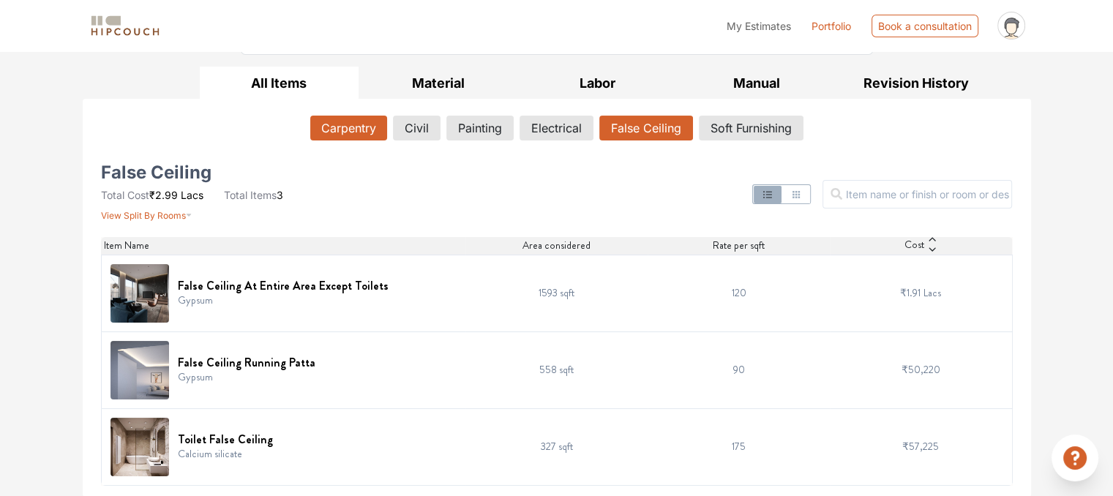
click at [359, 131] on button "Carpentry" at bounding box center [348, 128] width 77 height 25
